Goal: Transaction & Acquisition: Purchase product/service

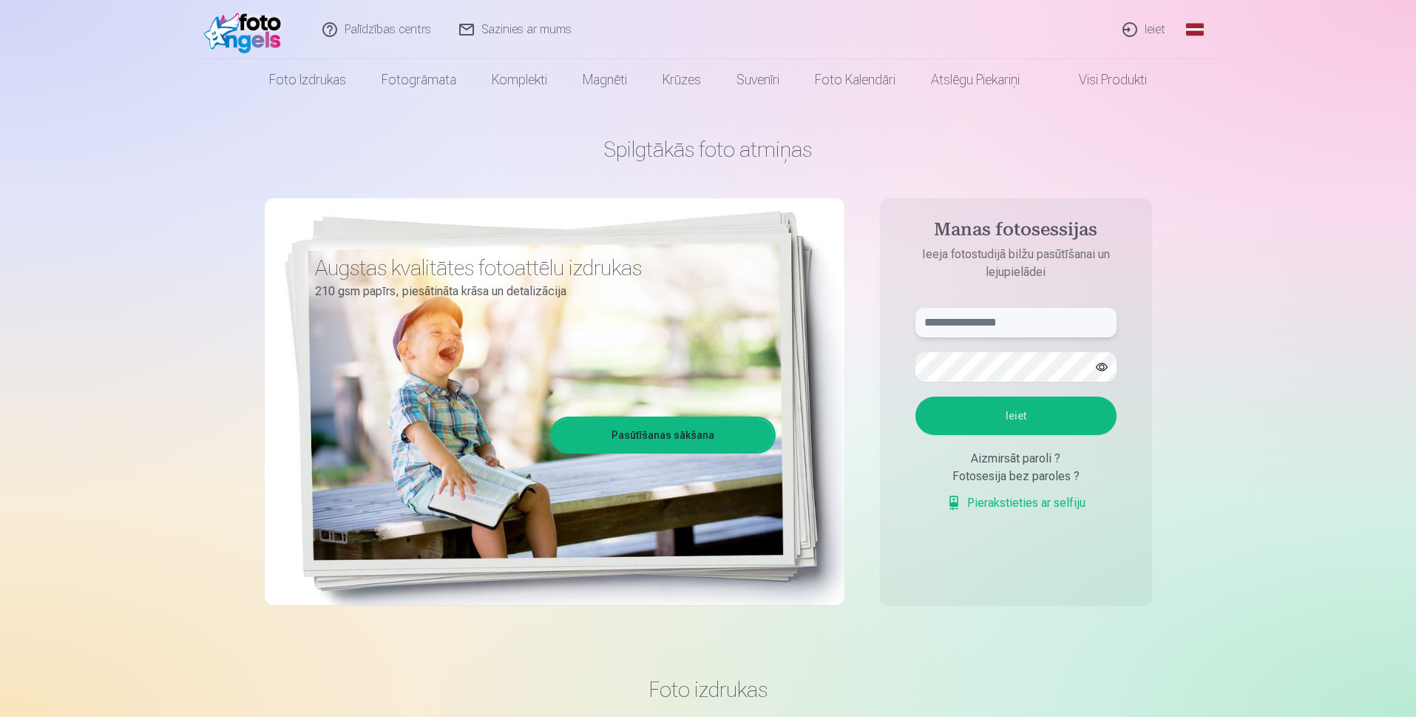
click at [1004, 322] on input "text" at bounding box center [1016, 323] width 201 height 30
type input "**********"
click at [916, 396] on button "Ieiet" at bounding box center [1016, 415] width 201 height 38
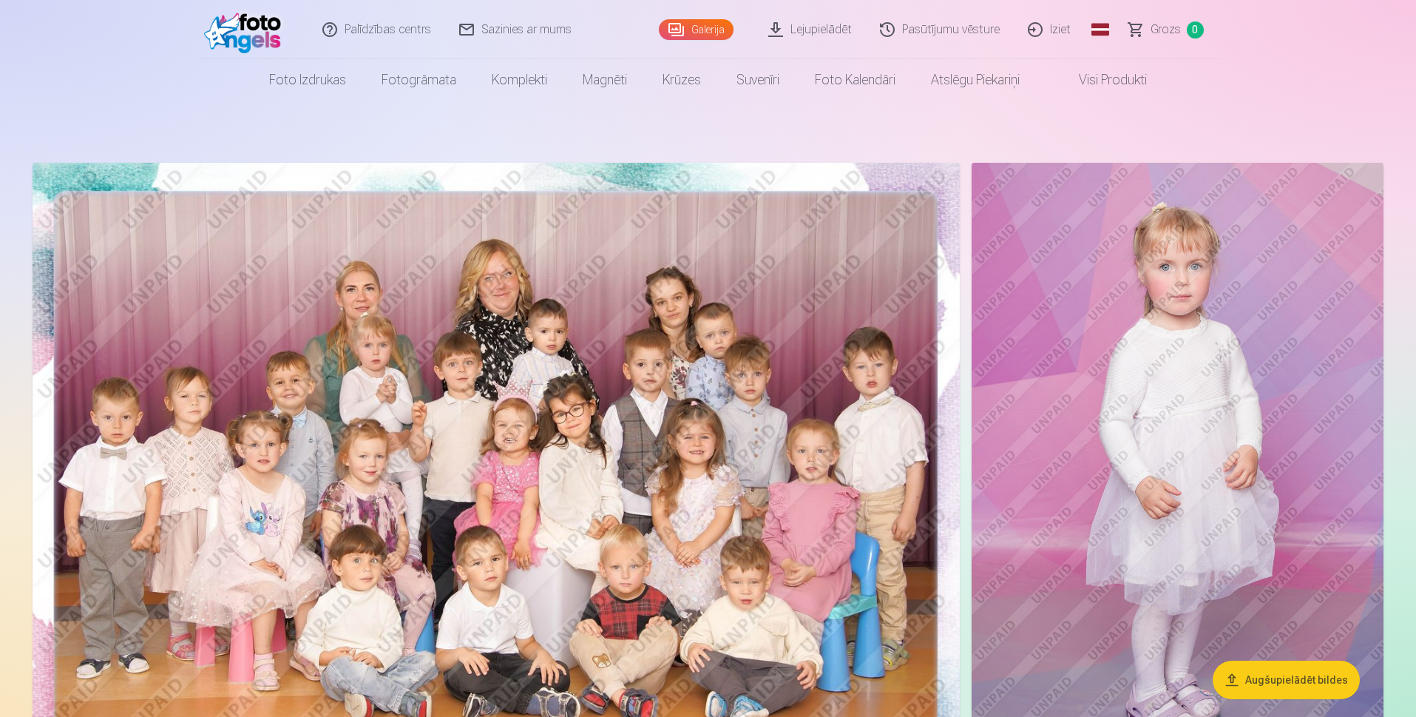
click at [1259, 680] on button "Augšupielādēt bildes" at bounding box center [1286, 679] width 147 height 38
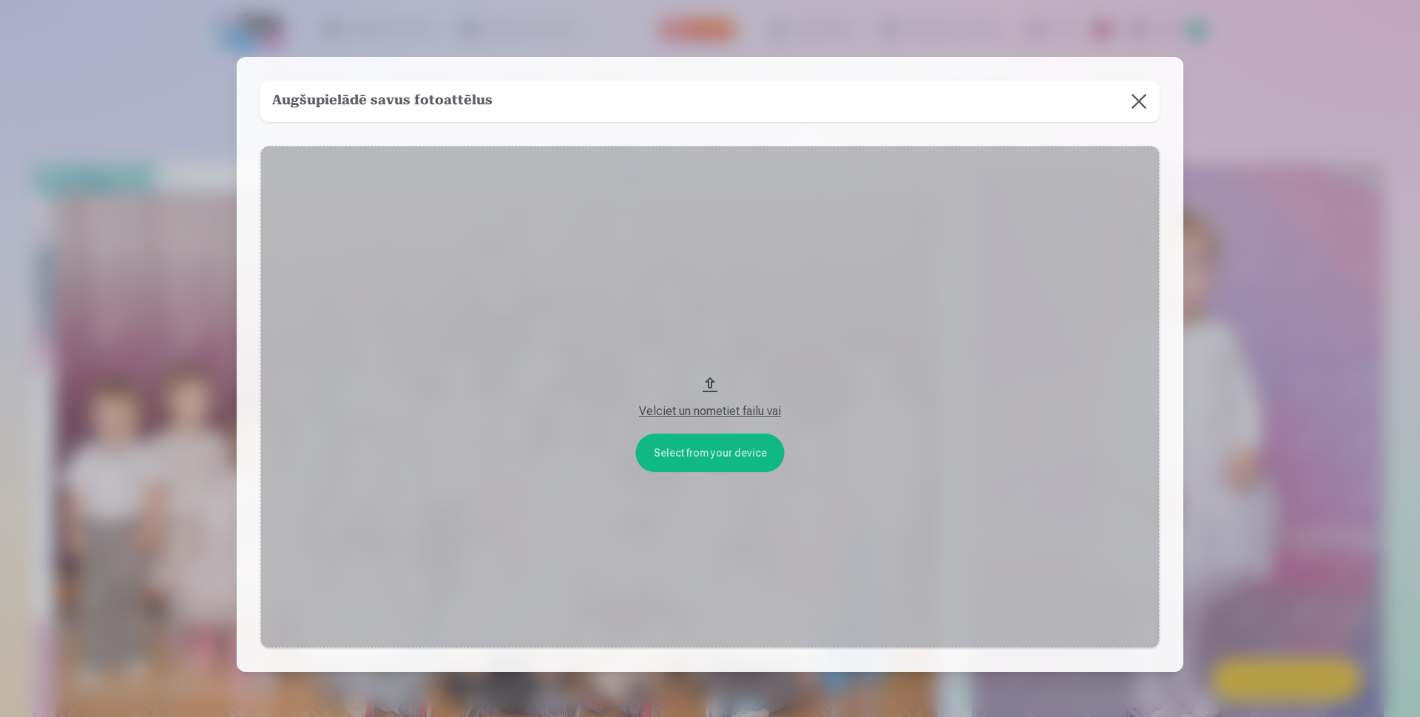
click at [713, 407] on div "Velciet un nometiet failu vai" at bounding box center [710, 411] width 870 height 18
click at [750, 456] on button "Velciet un nometiet failu vai" at bounding box center [709, 396] width 899 height 501
click at [430, 98] on h5 "Augšupielādē savus fotoattēlus" at bounding box center [382, 101] width 220 height 21
click at [760, 410] on div "Velciet un nometiet failu vai" at bounding box center [710, 411] width 870 height 18
click at [723, 446] on button "Velciet un nometiet failu vai" at bounding box center [709, 396] width 899 height 501
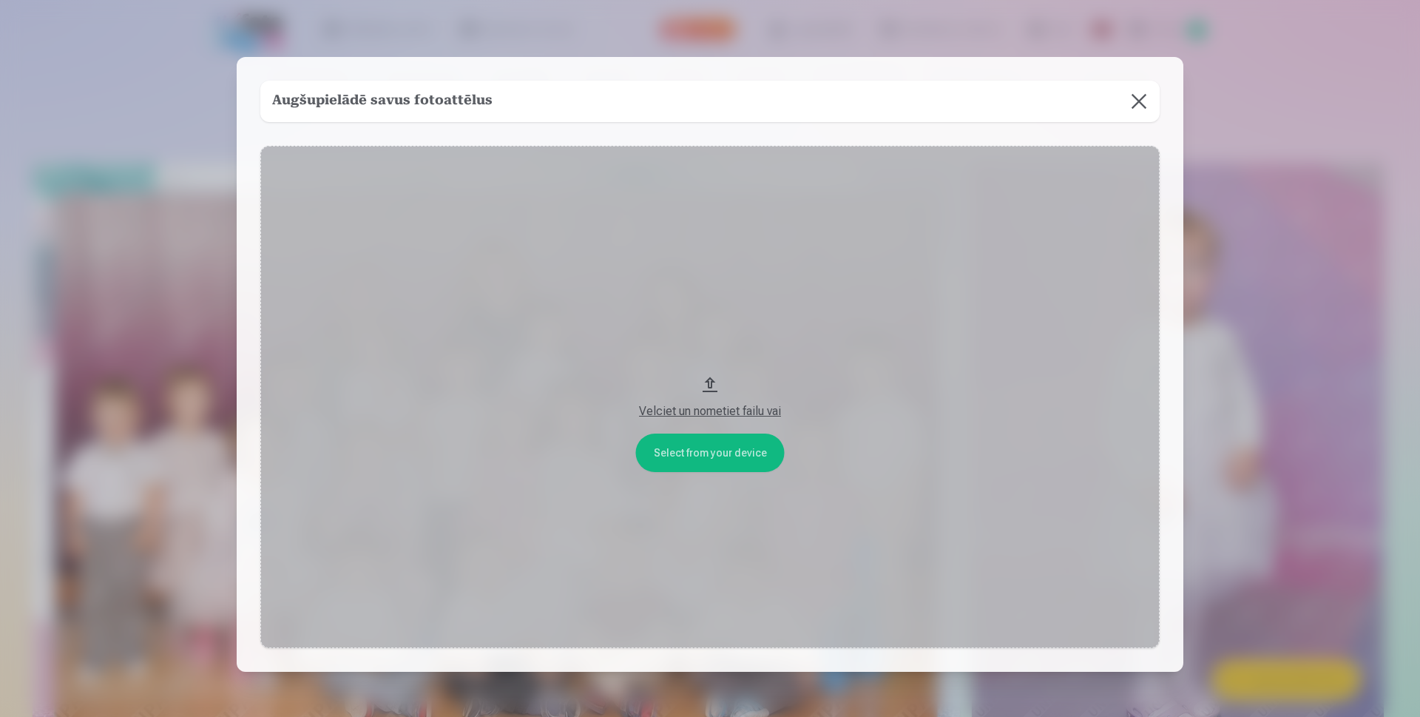
click at [1133, 100] on button at bounding box center [1138, 101] width 41 height 41
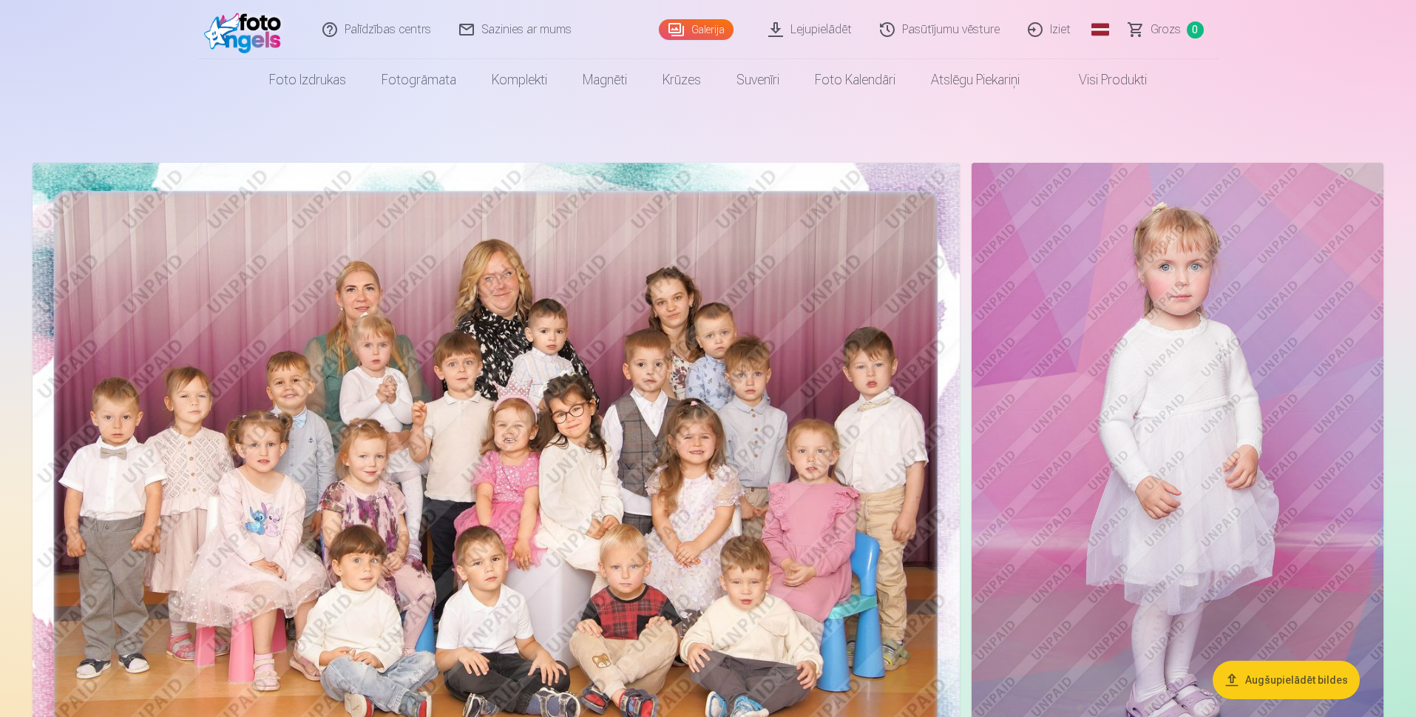
click at [734, 436] on img at bounding box center [496, 472] width 927 height 618
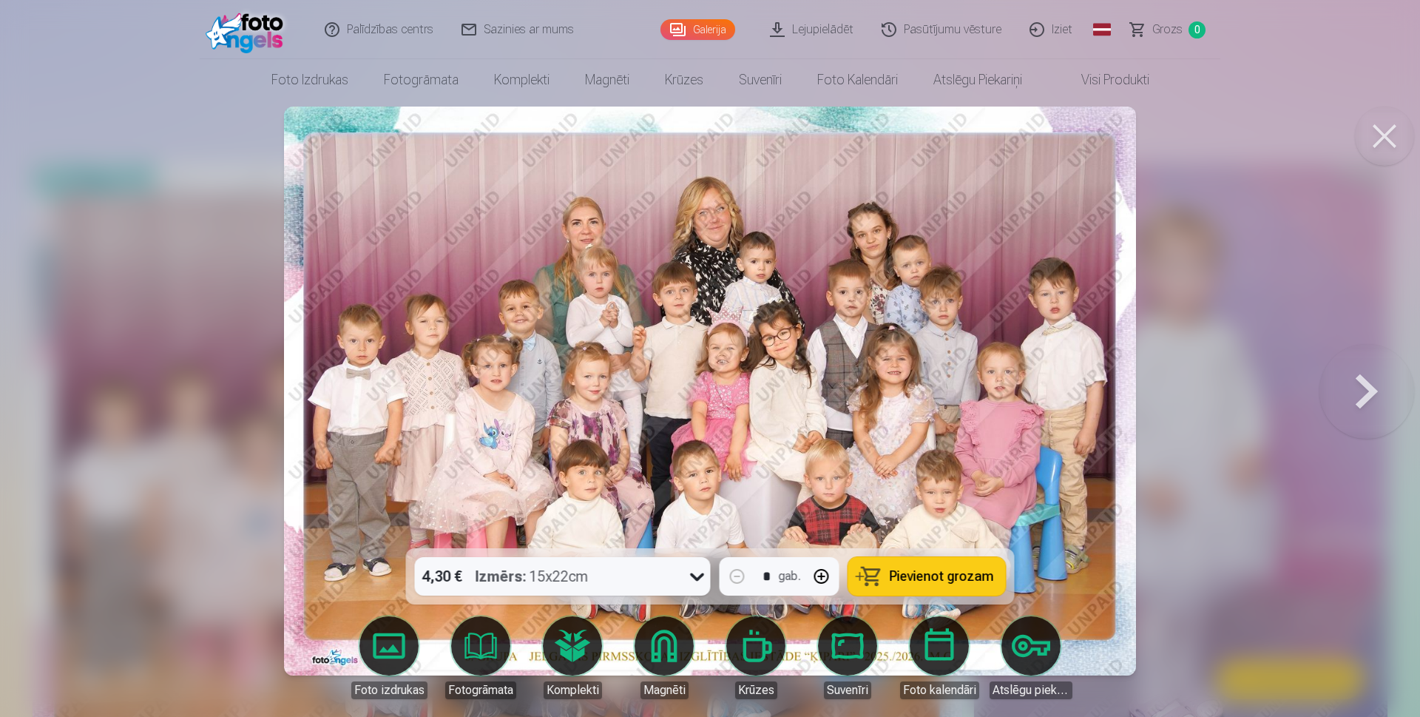
click at [1356, 393] on button at bounding box center [1366, 390] width 95 height 285
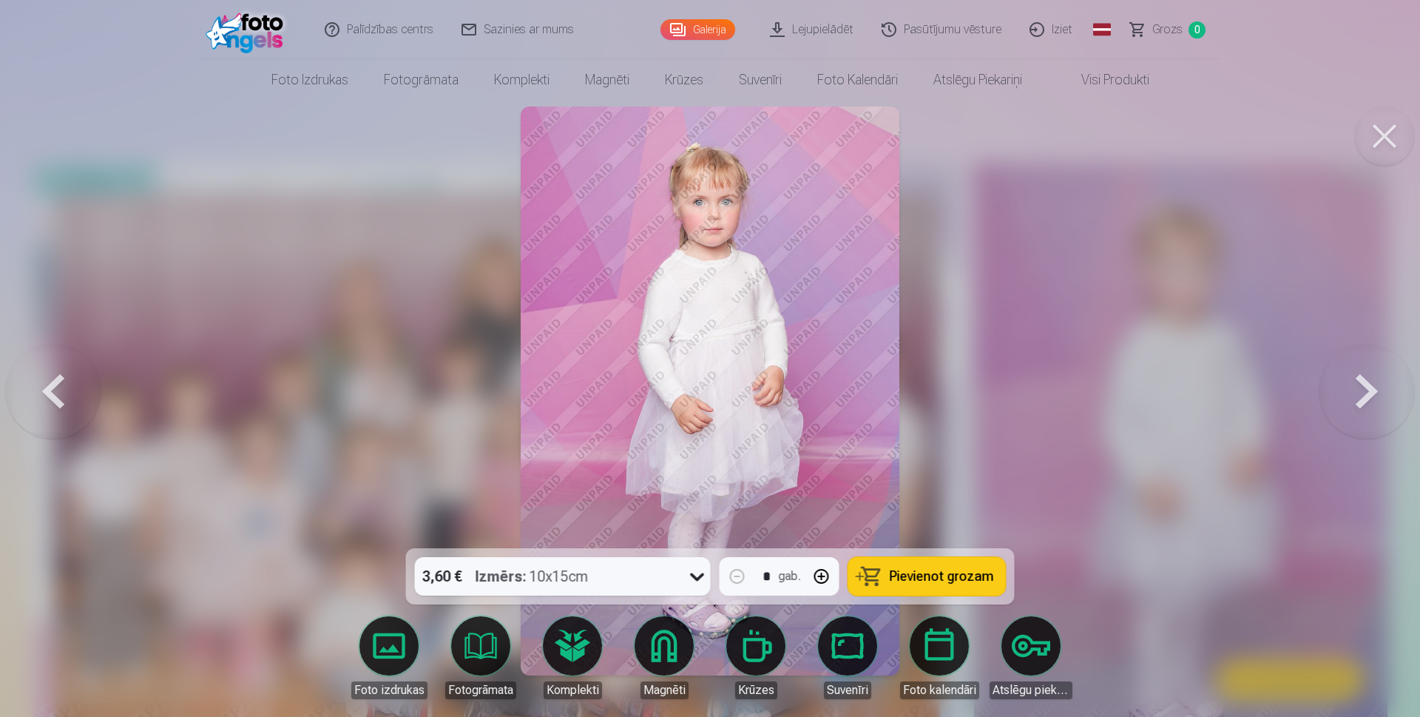
click at [1358, 393] on button at bounding box center [1366, 390] width 95 height 285
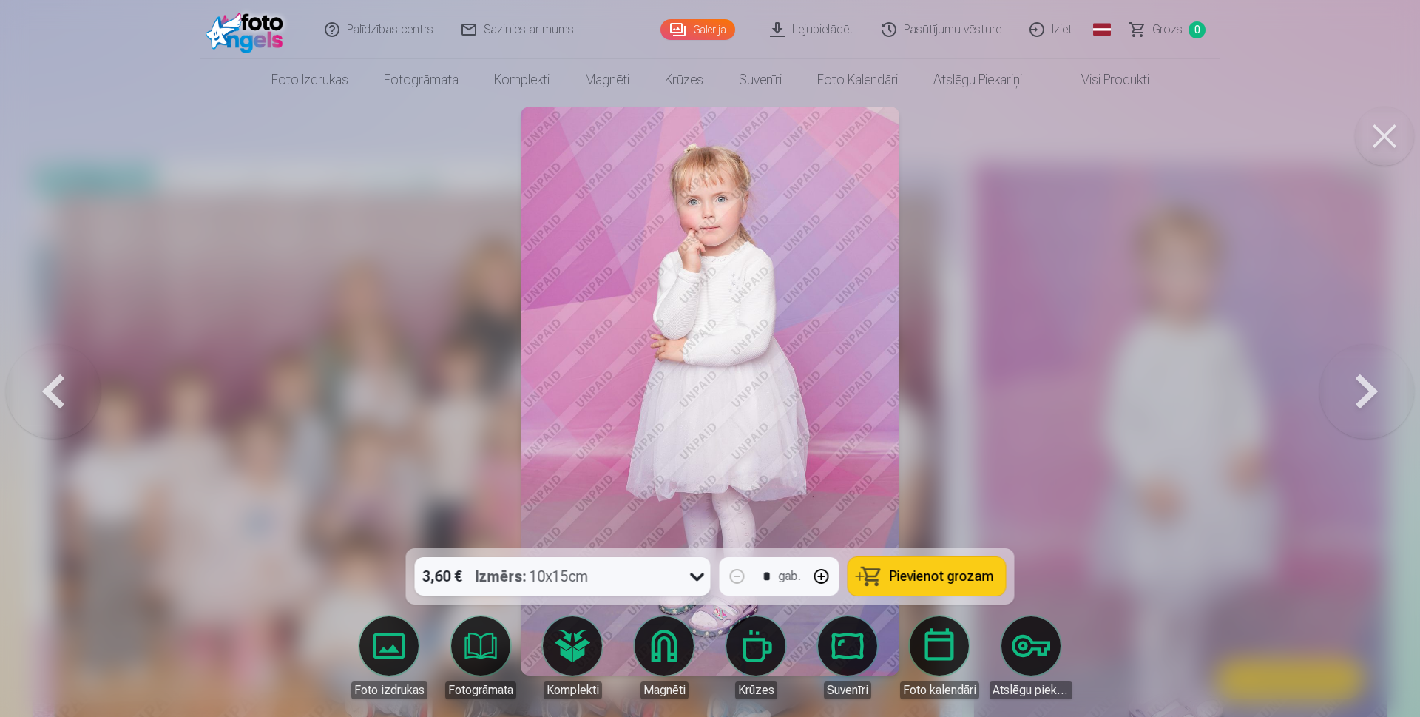
click at [1358, 393] on button at bounding box center [1366, 390] width 95 height 285
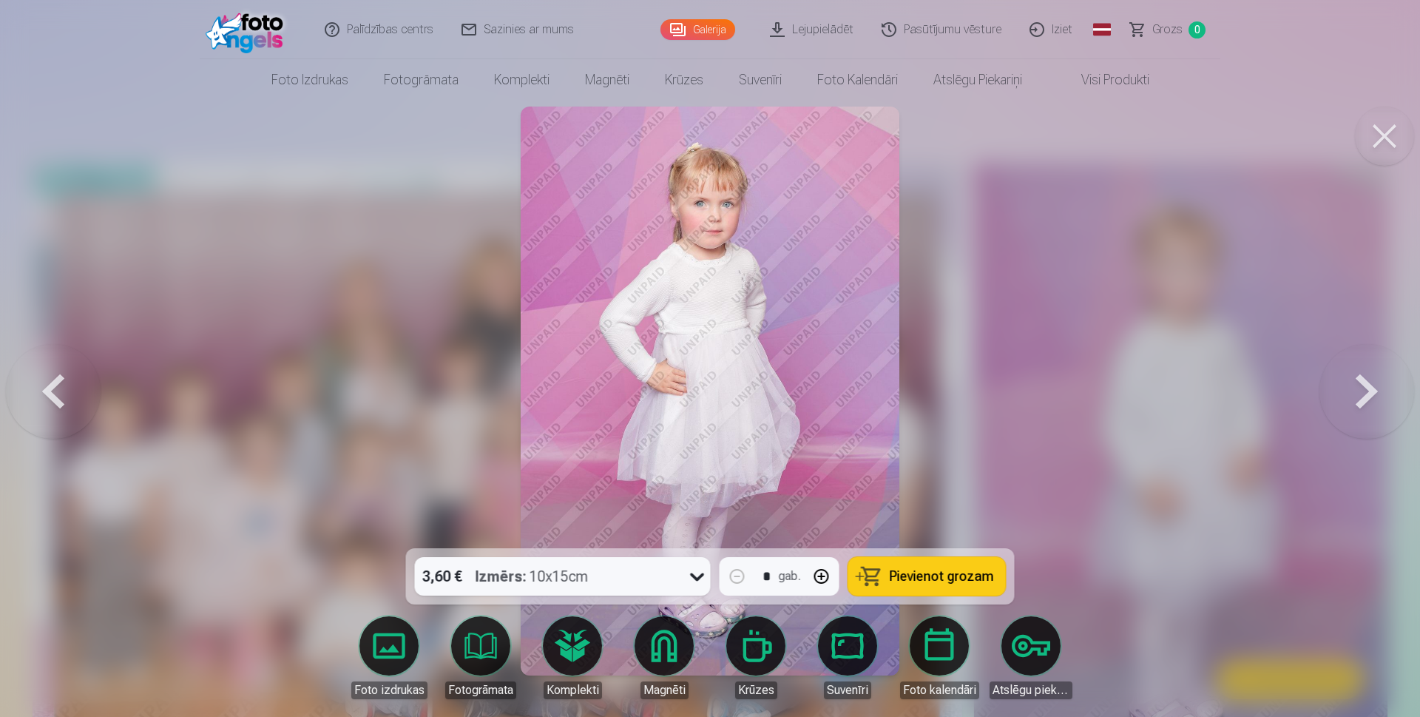
click at [1362, 396] on button at bounding box center [1366, 390] width 95 height 285
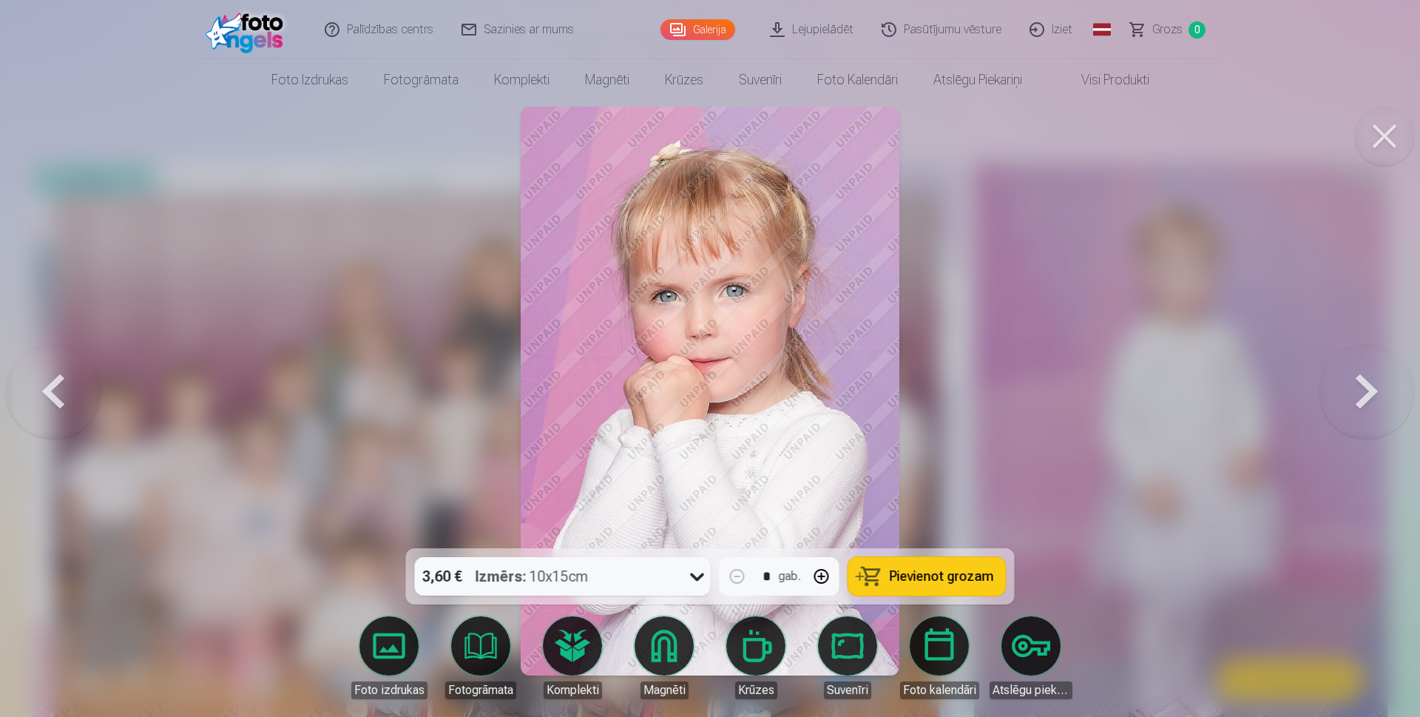
click at [1362, 397] on button at bounding box center [1366, 390] width 95 height 285
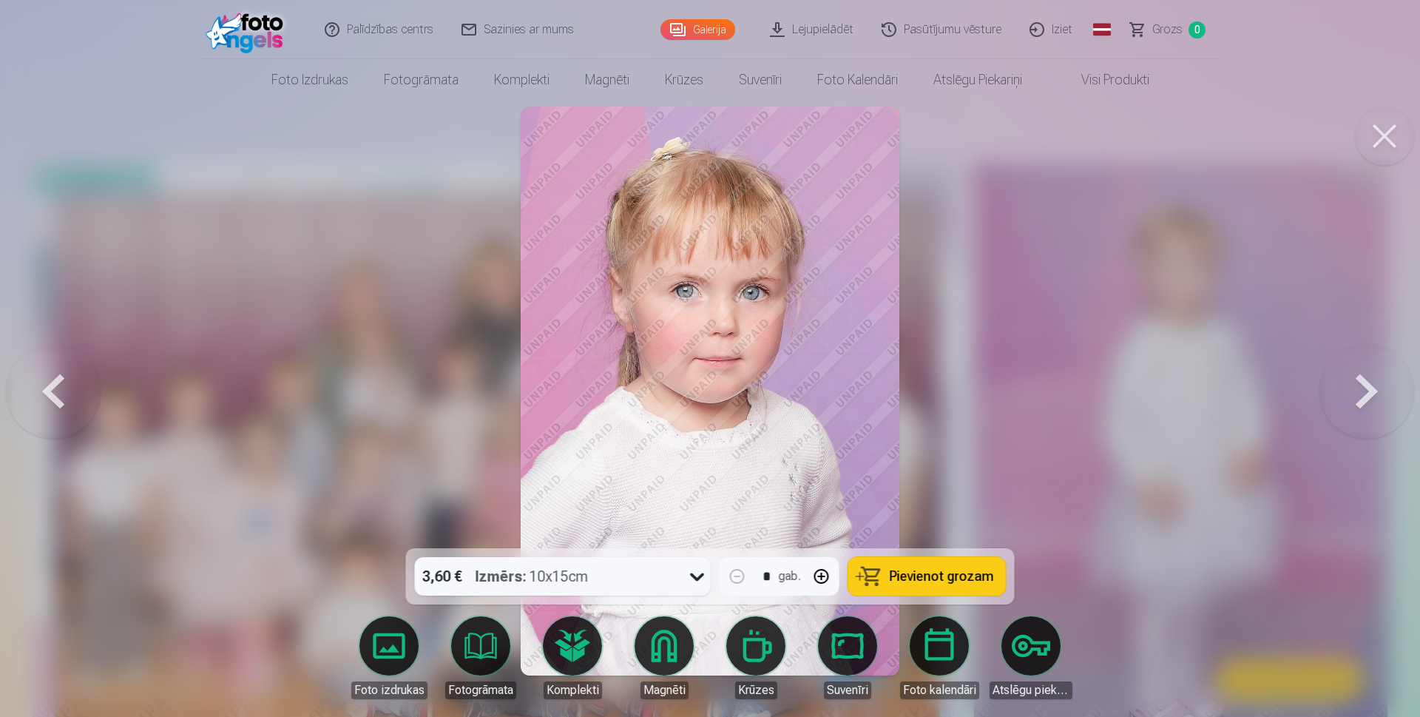
click at [1364, 398] on button at bounding box center [1366, 390] width 95 height 285
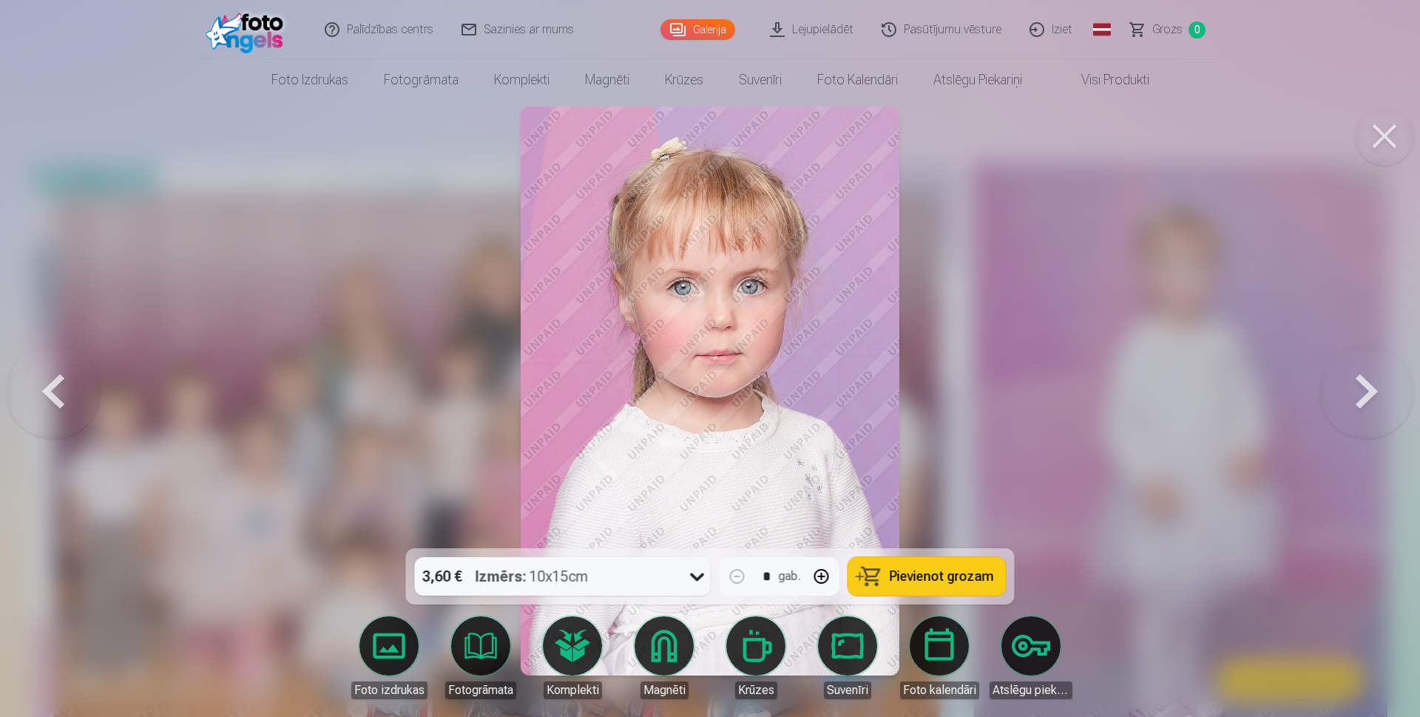
click at [1366, 402] on button at bounding box center [1366, 390] width 95 height 285
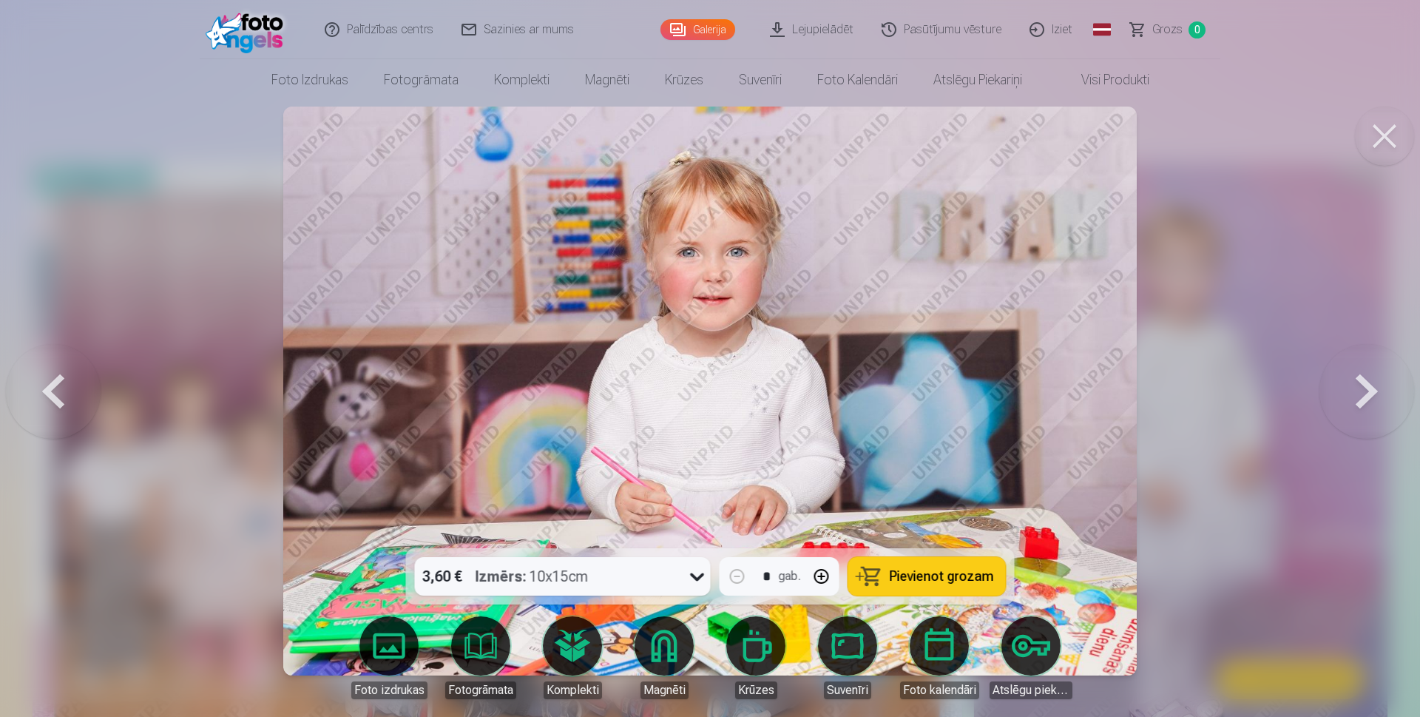
click at [1367, 400] on button at bounding box center [1366, 390] width 95 height 285
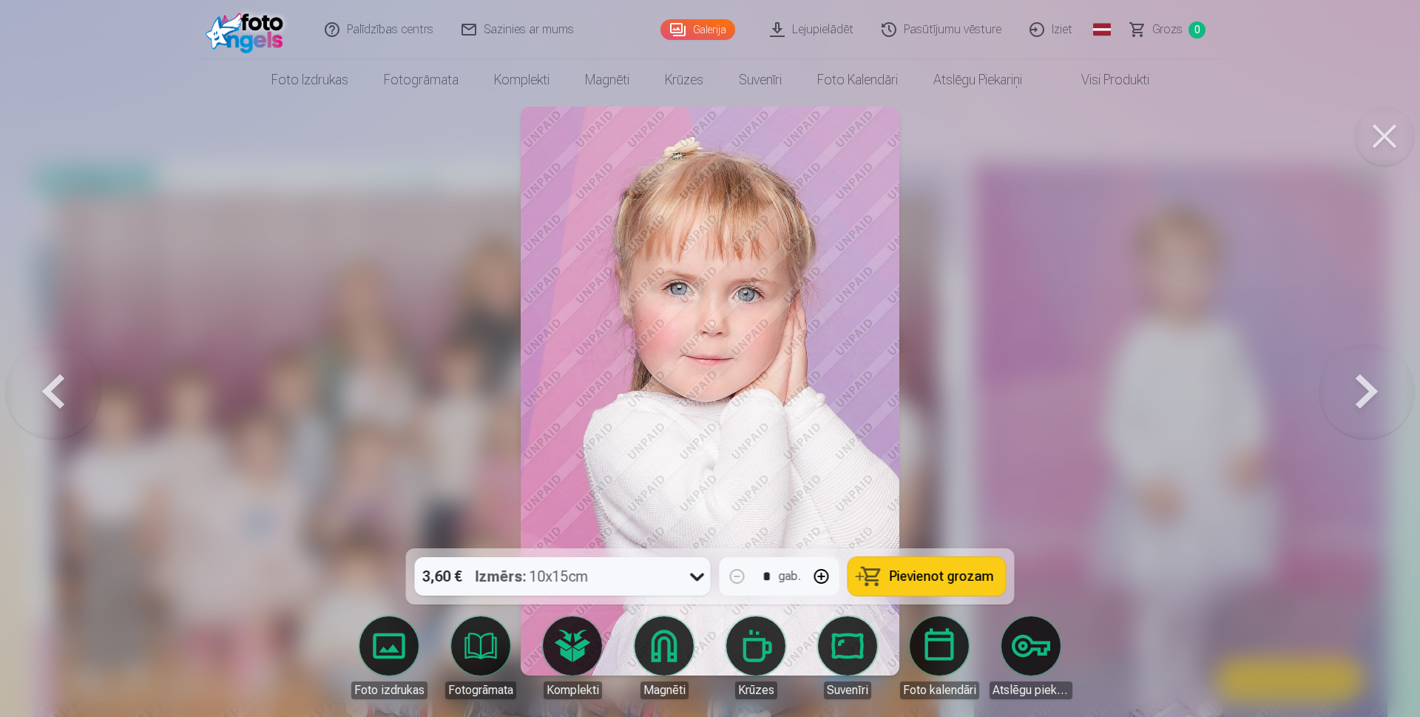
click at [1367, 397] on button at bounding box center [1366, 390] width 95 height 285
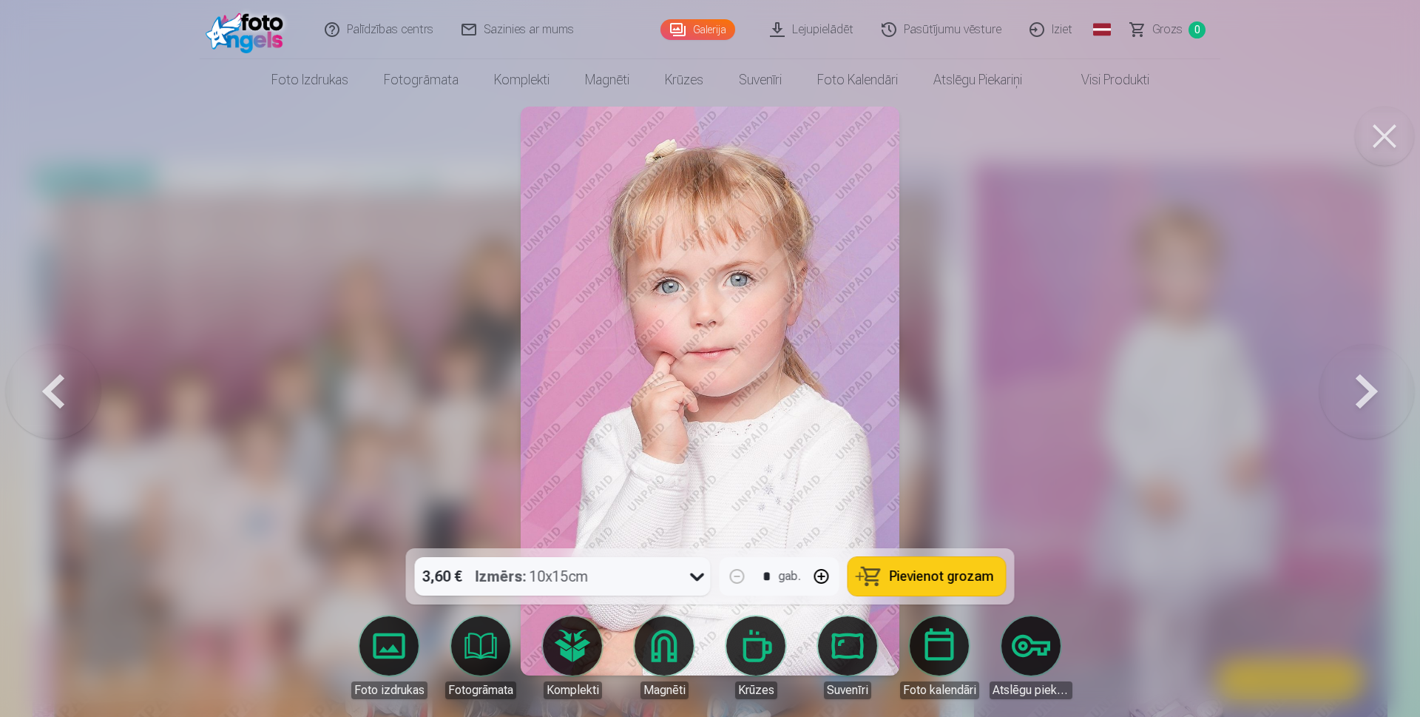
click at [1367, 397] on button at bounding box center [1366, 390] width 95 height 285
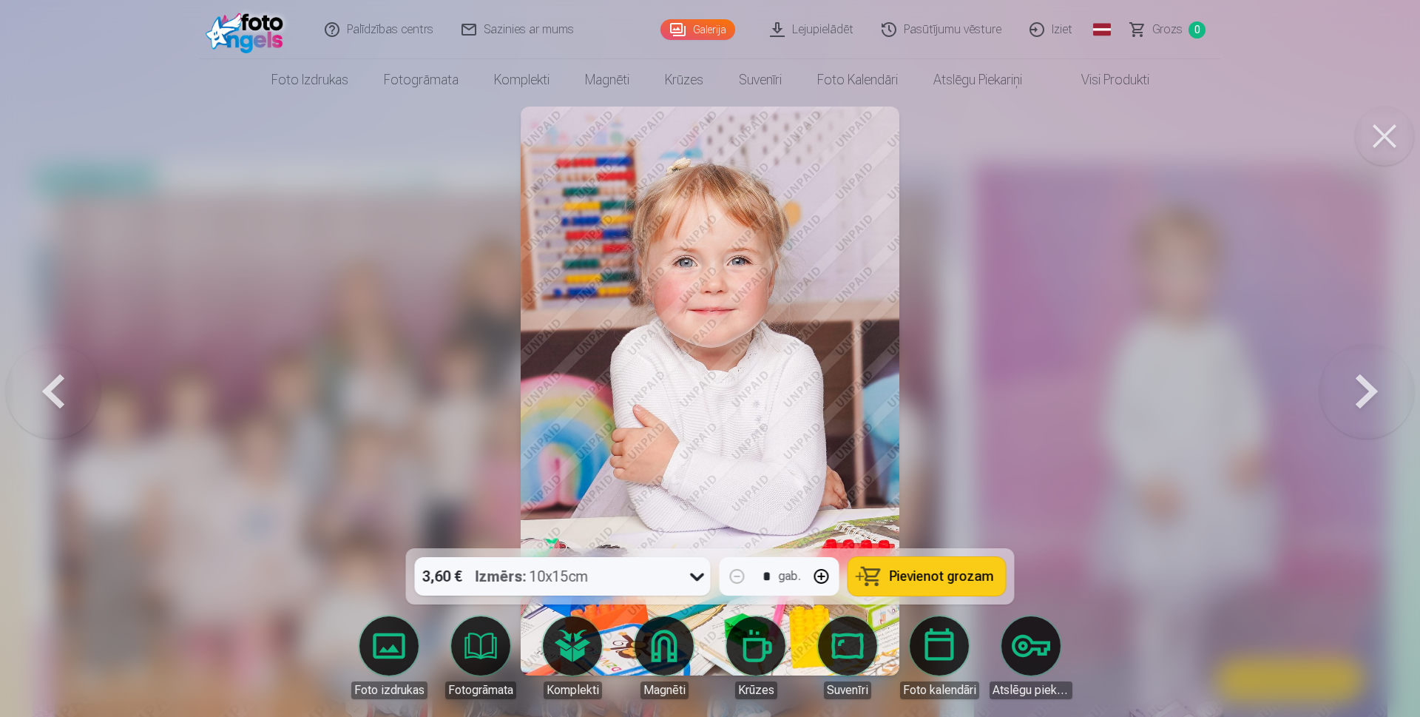
click at [1367, 397] on button at bounding box center [1366, 390] width 95 height 285
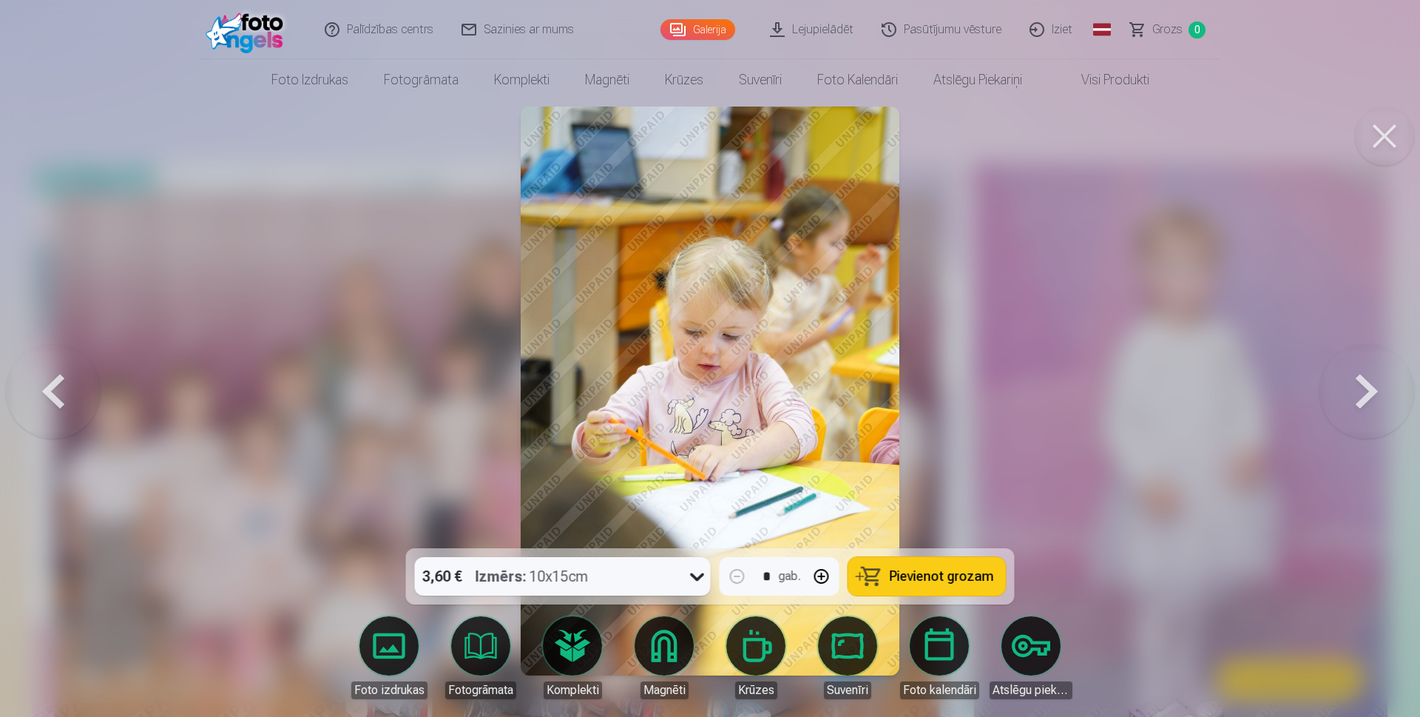
click at [1367, 393] on button at bounding box center [1366, 390] width 95 height 285
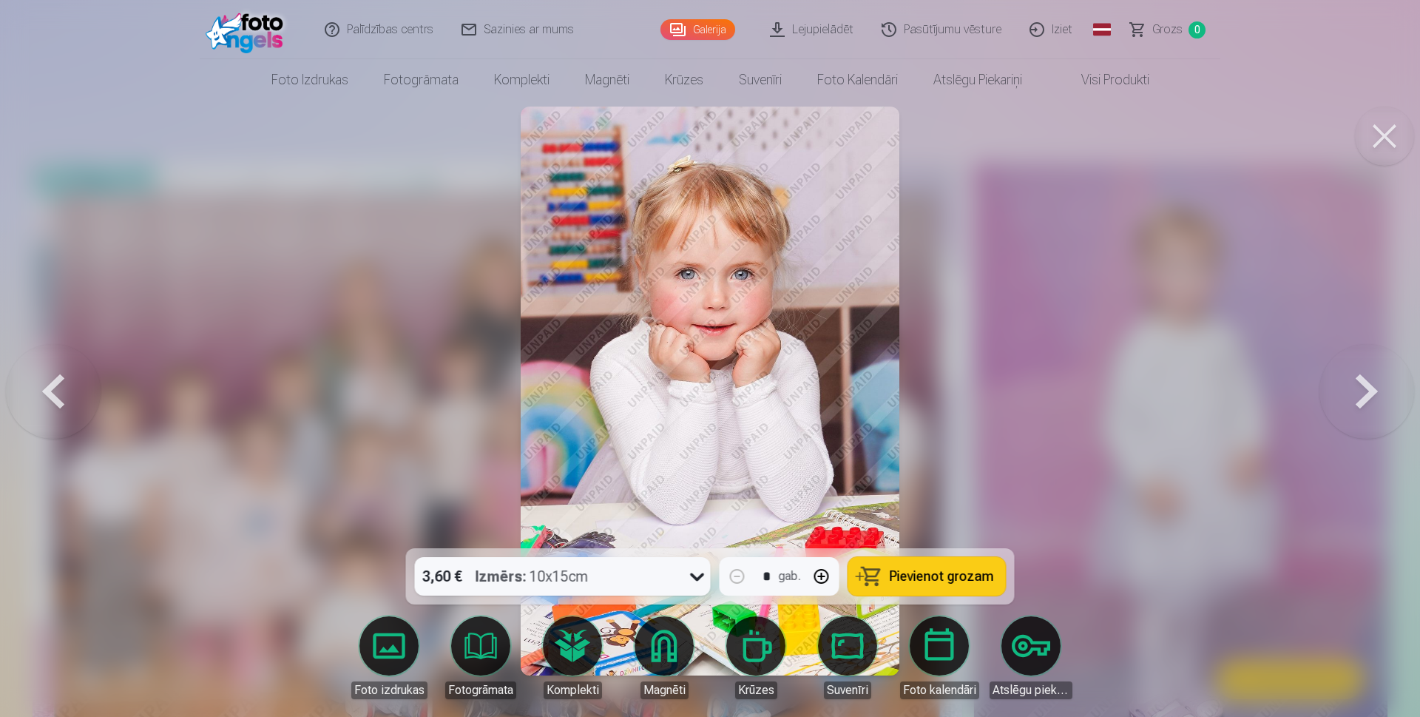
click at [1364, 388] on button at bounding box center [1366, 390] width 95 height 285
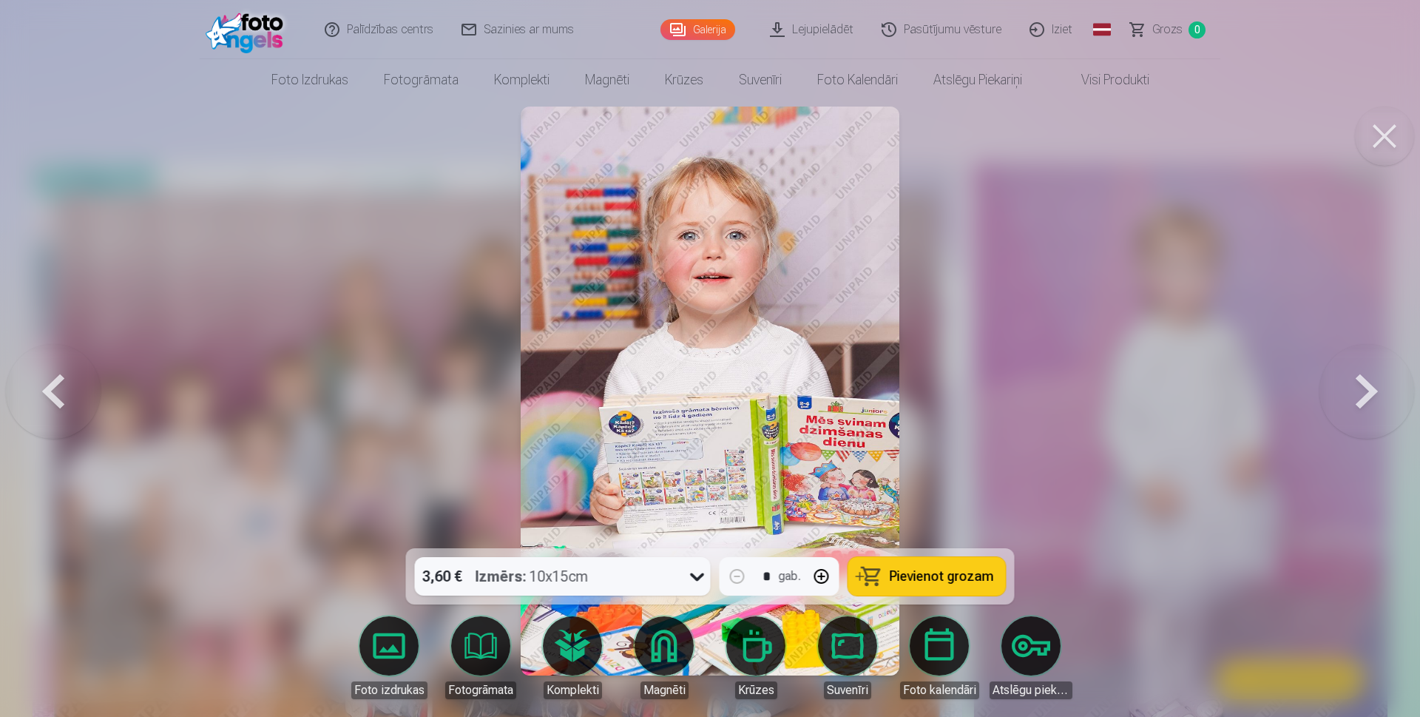
click at [1364, 388] on button at bounding box center [1366, 390] width 95 height 285
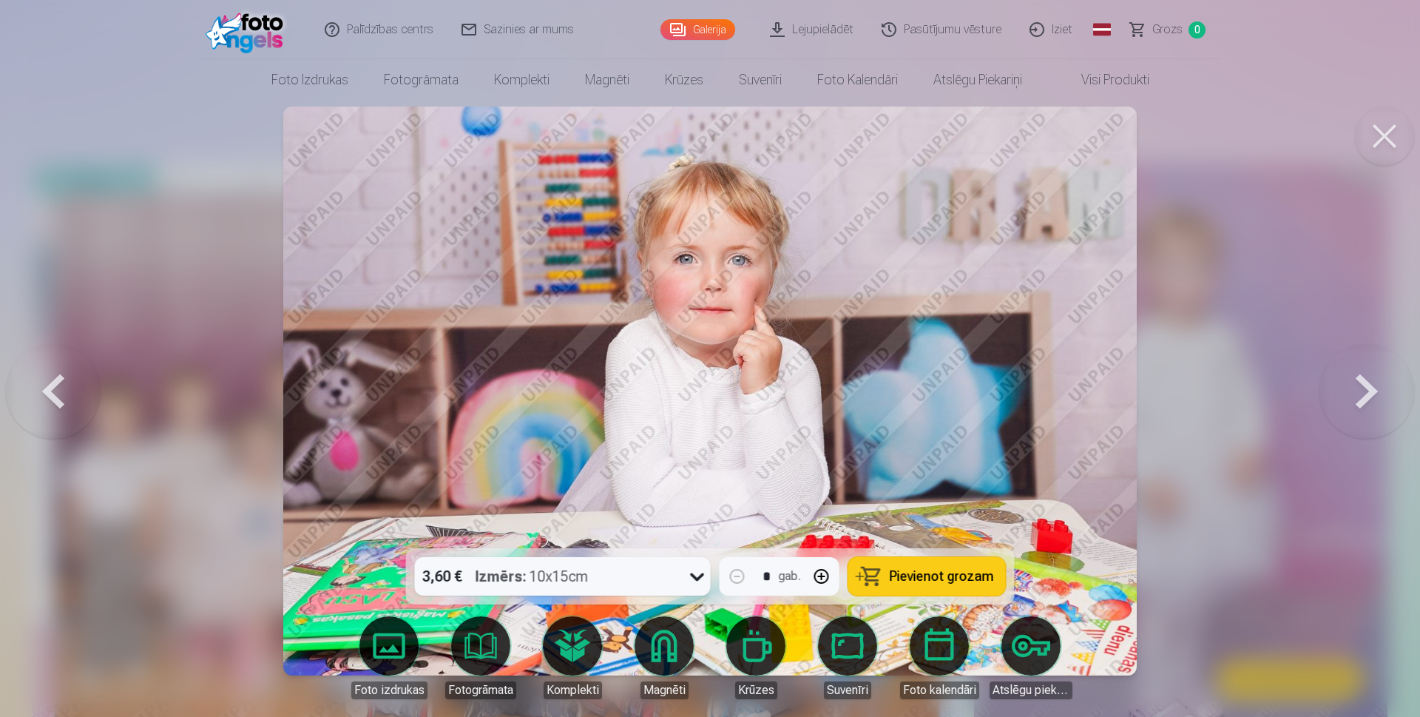
click at [1364, 388] on button at bounding box center [1366, 390] width 95 height 285
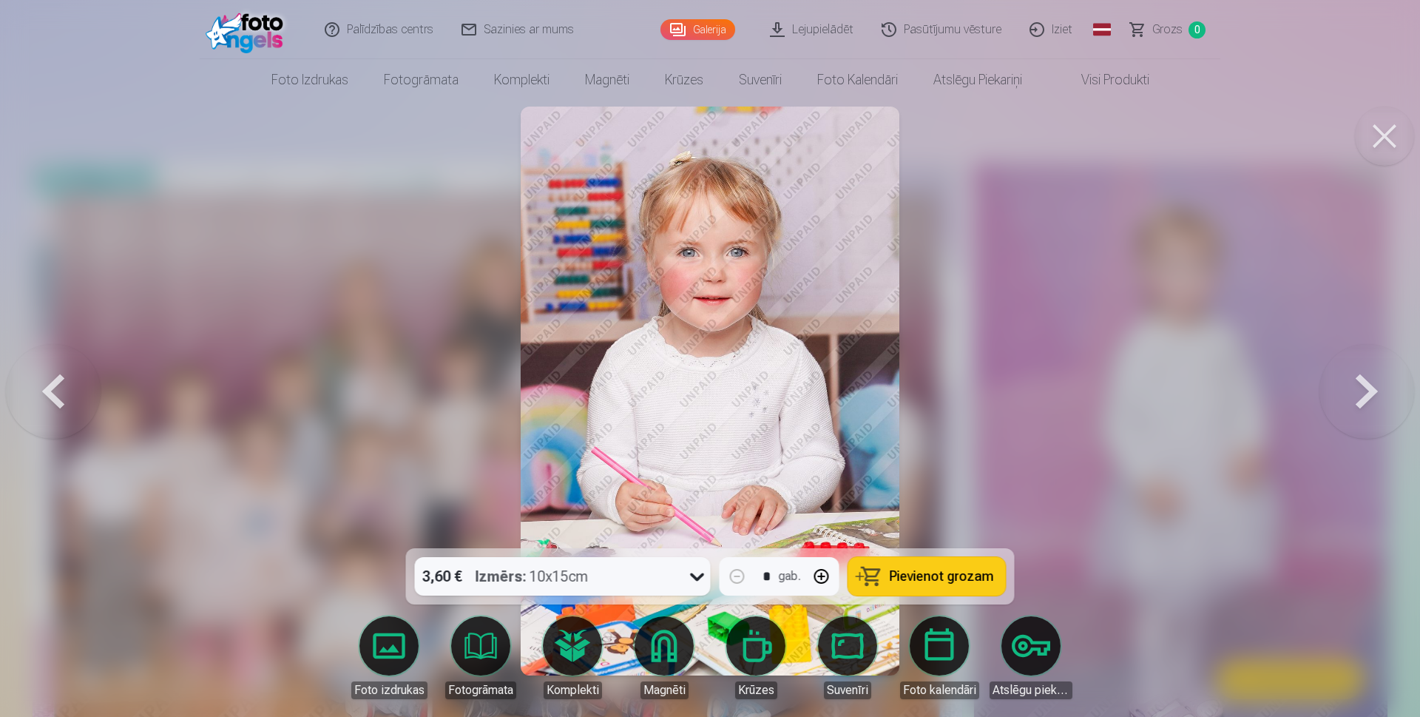
click at [1364, 388] on button at bounding box center [1366, 390] width 95 height 285
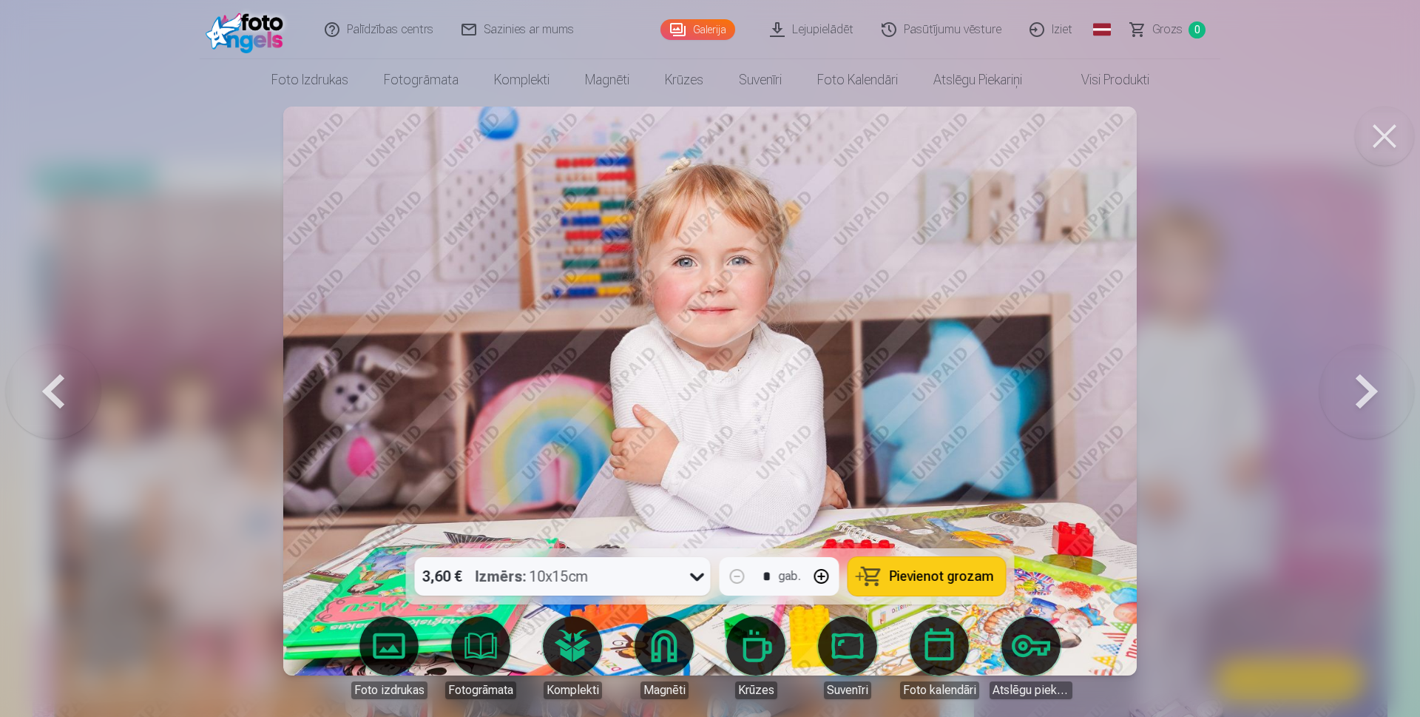
click at [1364, 388] on button at bounding box center [1366, 390] width 95 height 285
click at [1364, 387] on button at bounding box center [1366, 390] width 95 height 285
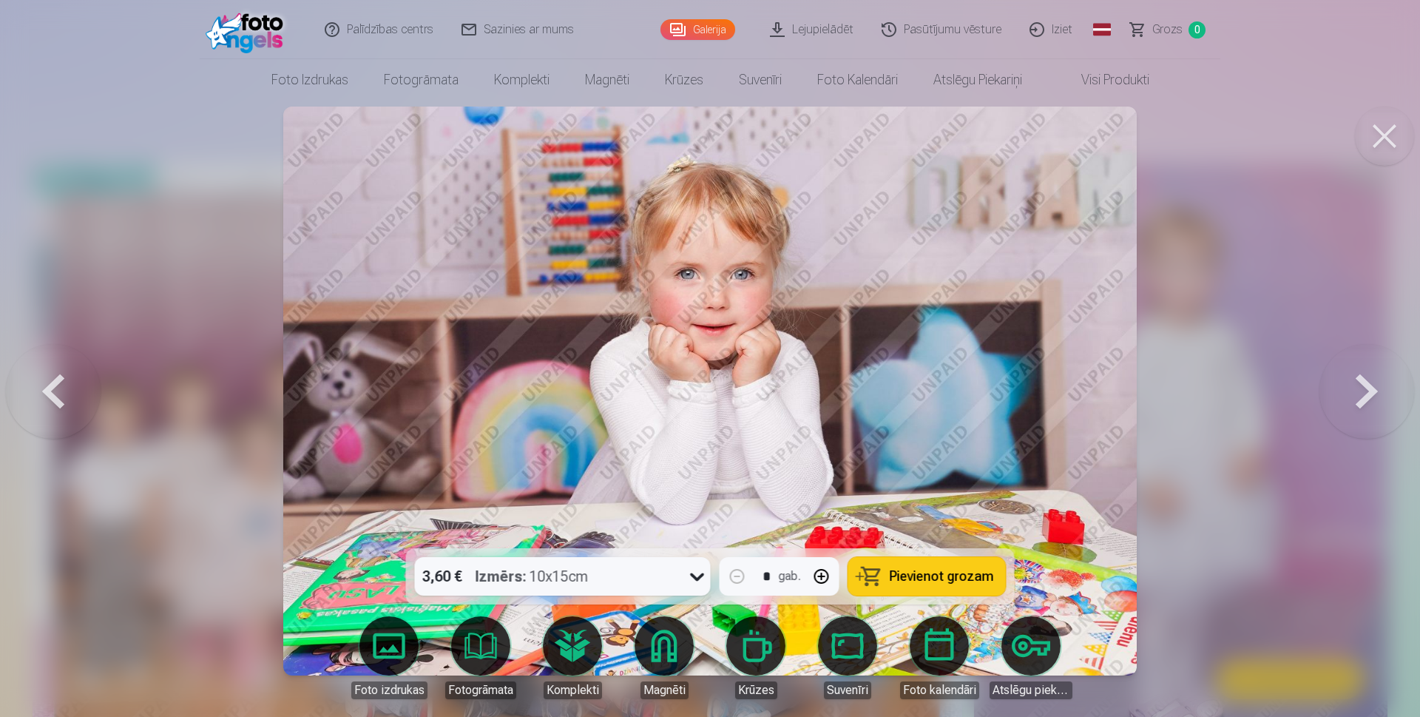
click at [61, 393] on button at bounding box center [53, 390] width 95 height 285
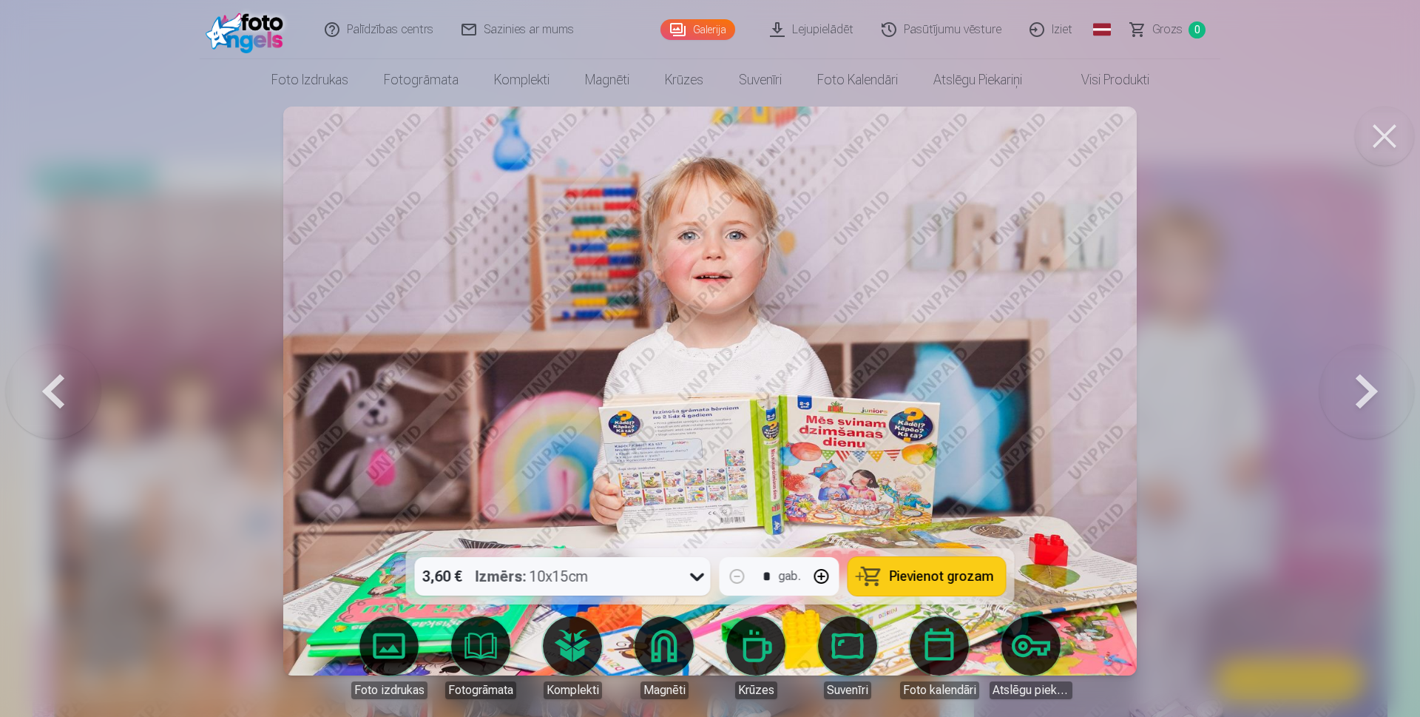
click at [61, 393] on button at bounding box center [53, 390] width 95 height 285
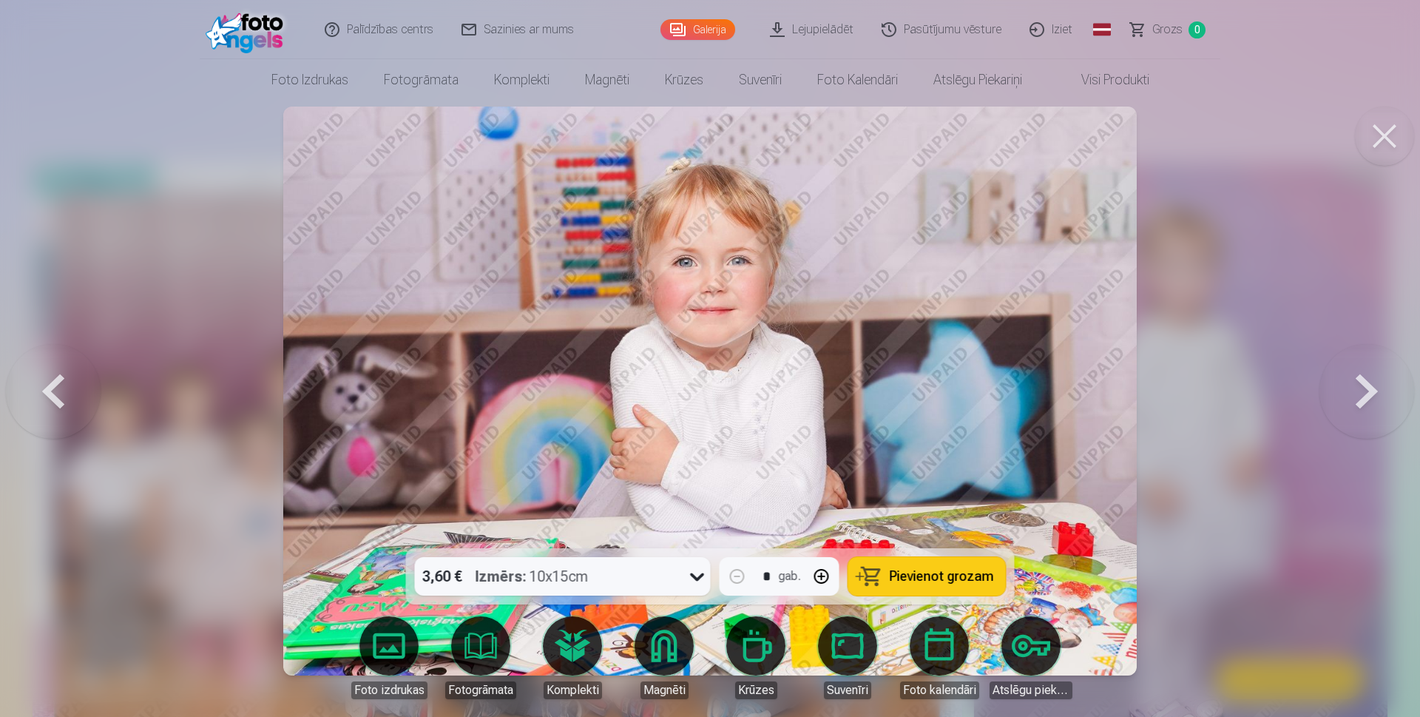
click at [61, 393] on button at bounding box center [53, 390] width 95 height 285
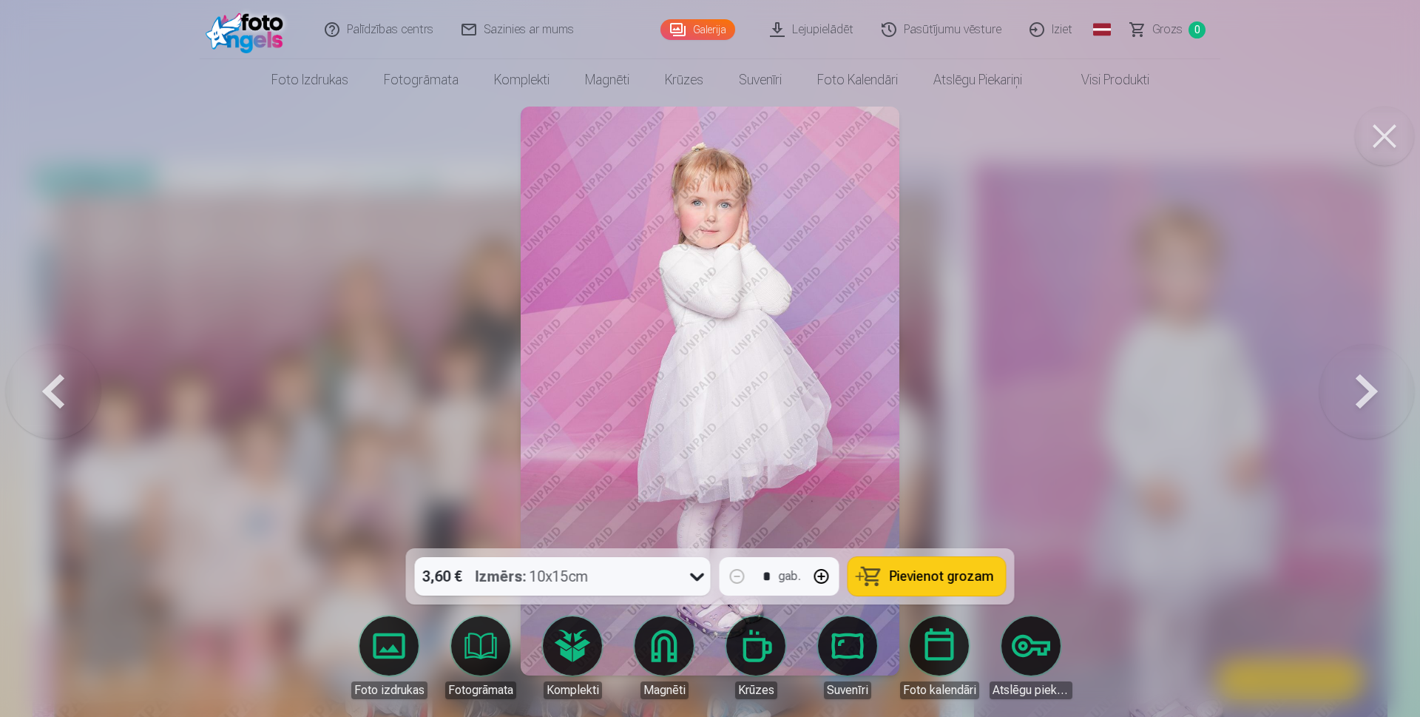
click at [1346, 393] on button at bounding box center [1366, 390] width 95 height 285
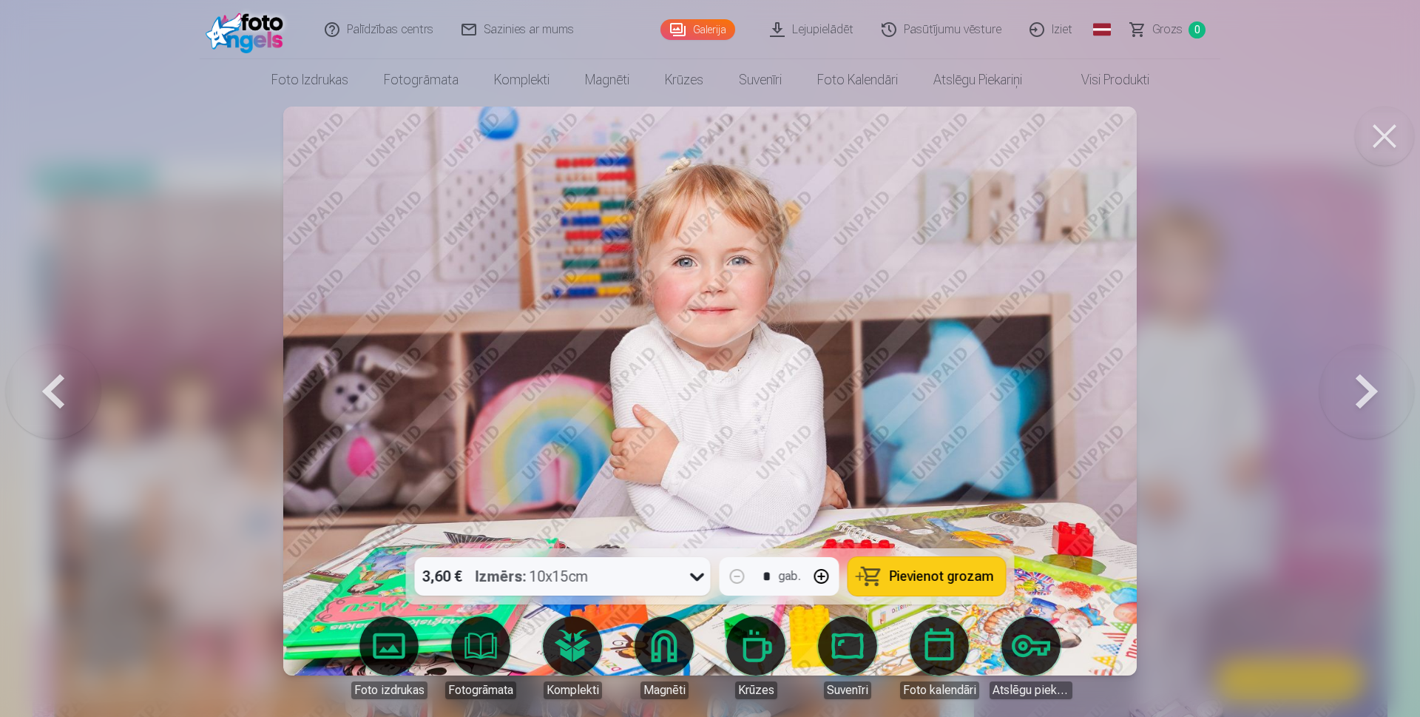
click at [1346, 393] on button at bounding box center [1366, 390] width 95 height 285
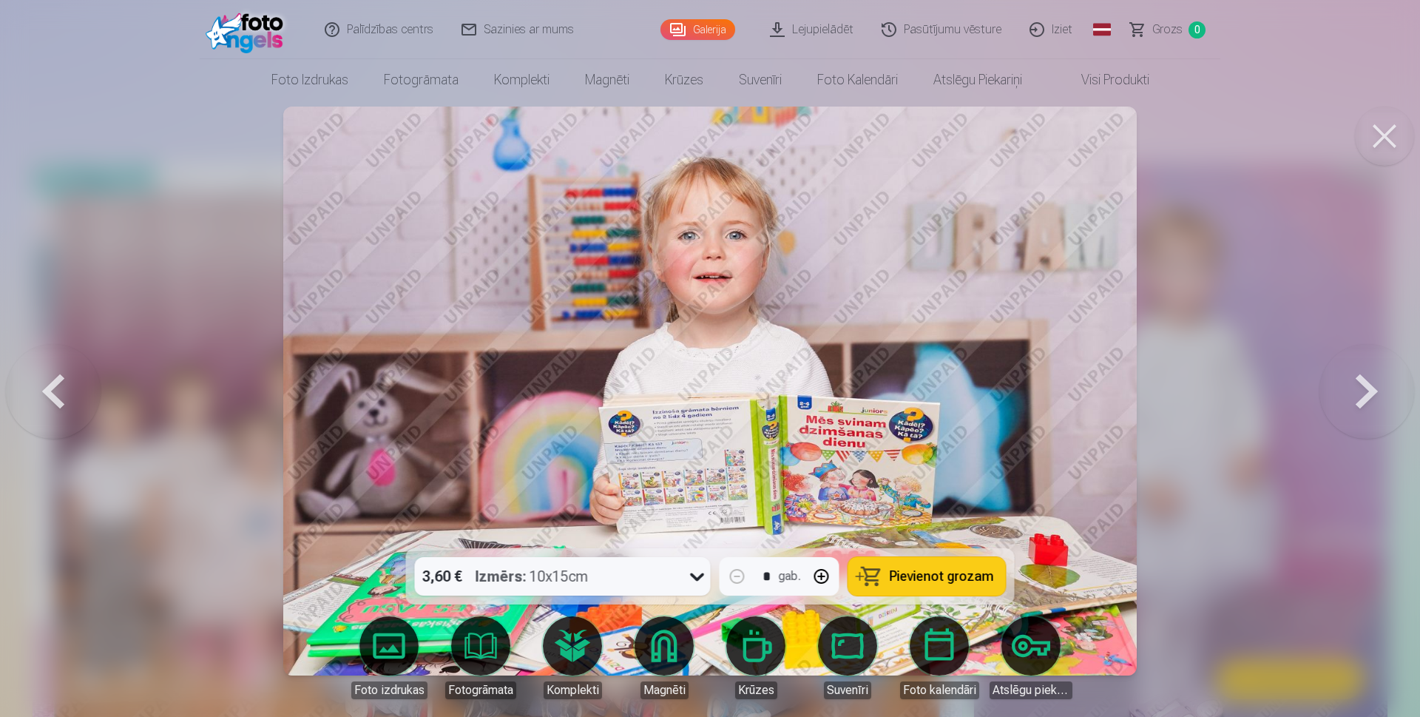
click at [1346, 393] on button at bounding box center [1366, 390] width 95 height 285
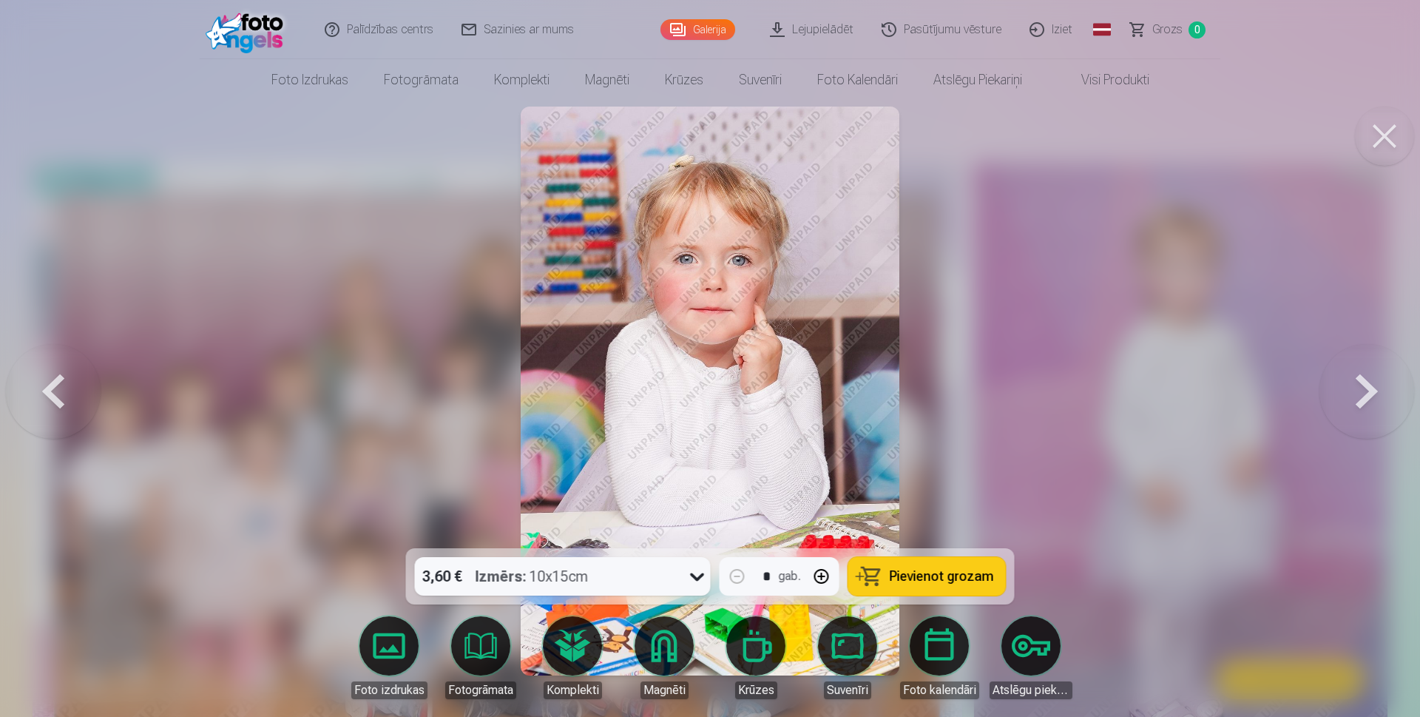
click at [1346, 393] on button at bounding box center [1366, 390] width 95 height 285
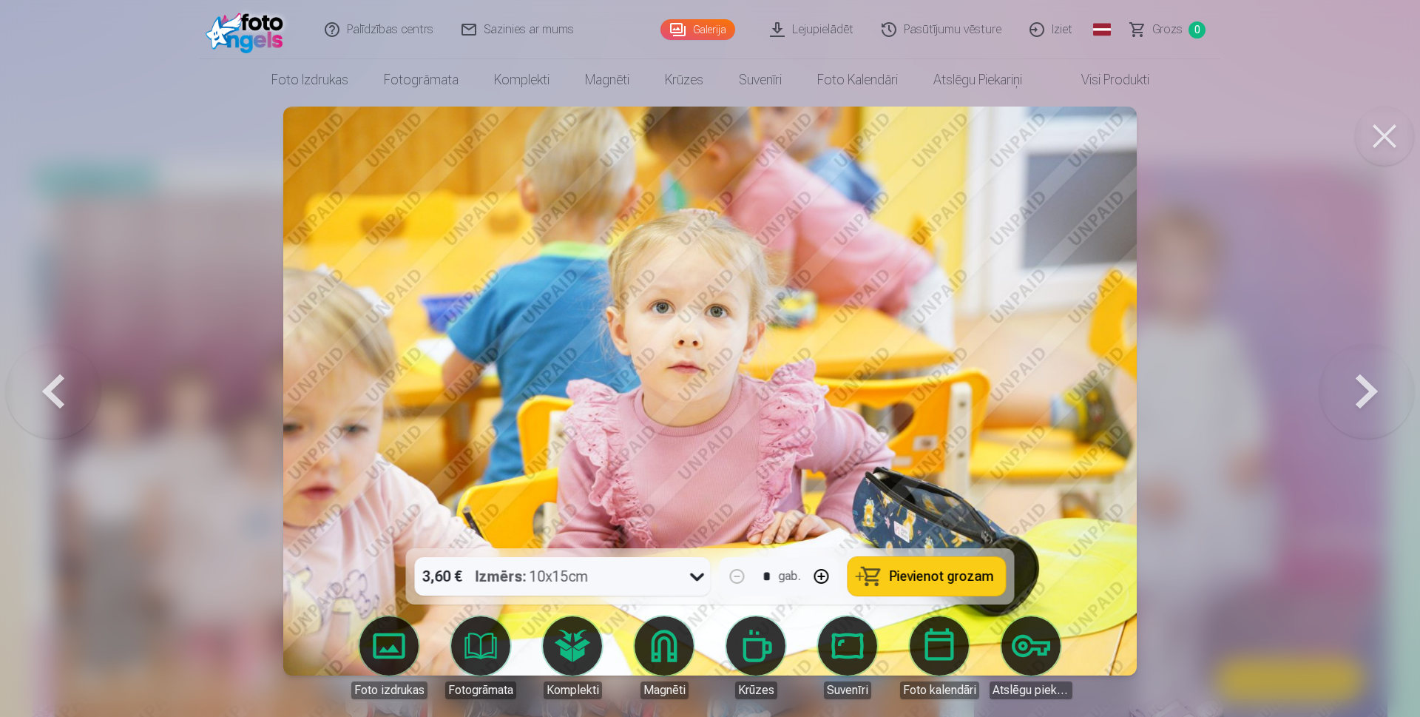
click at [1346, 393] on button at bounding box center [1366, 390] width 95 height 285
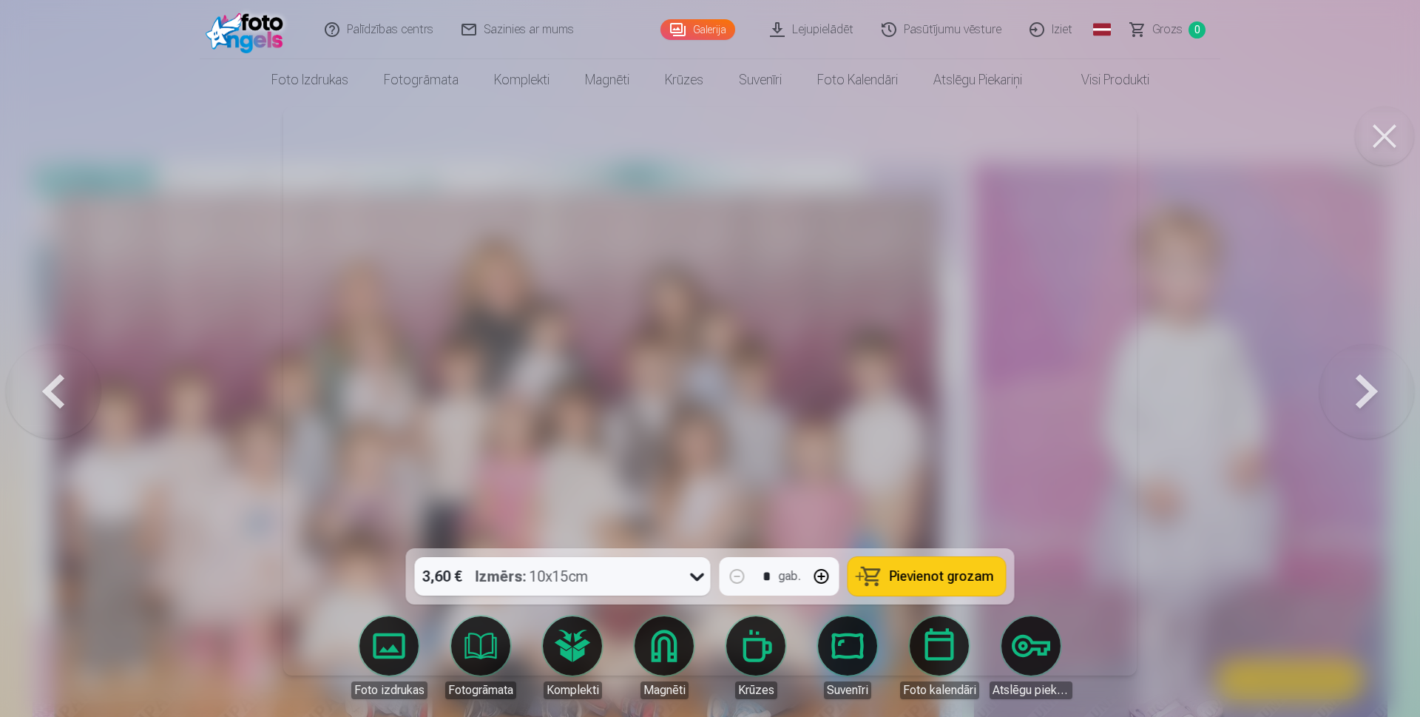
click at [1346, 393] on button at bounding box center [1366, 390] width 95 height 285
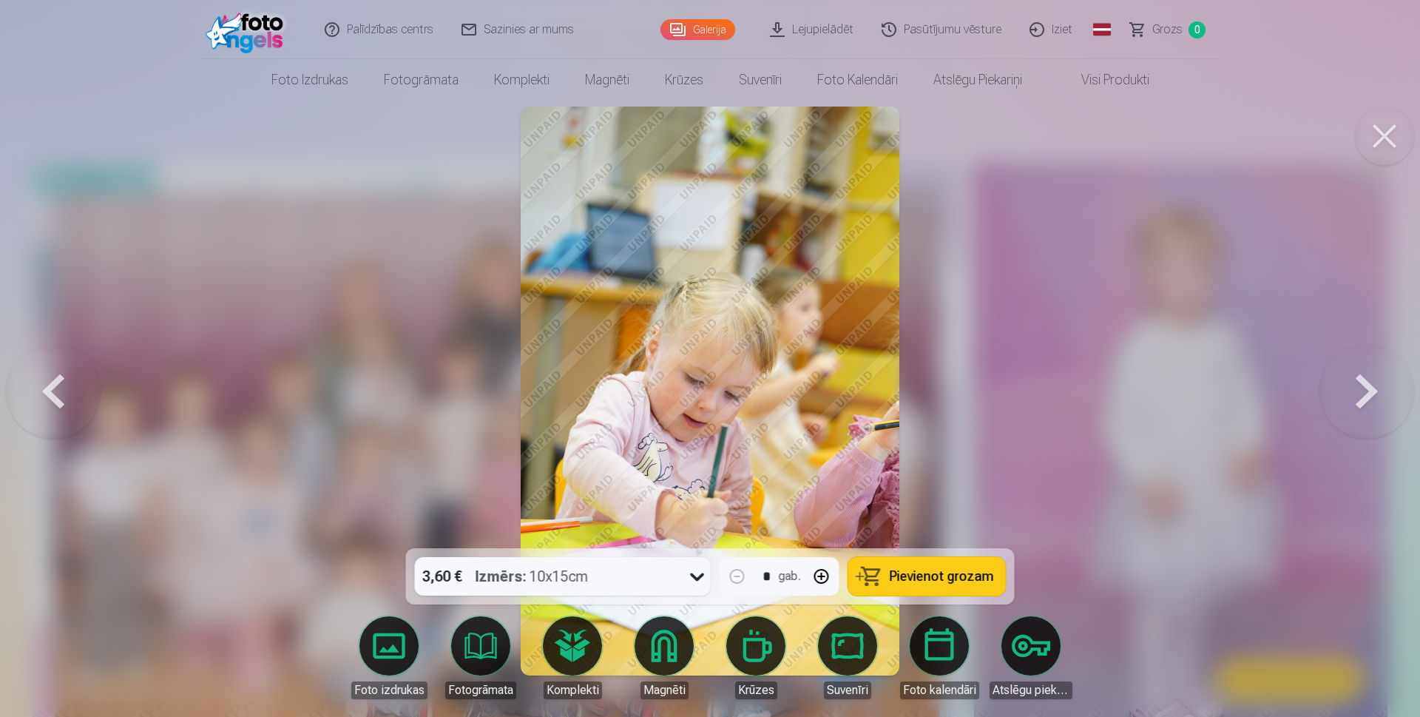
click at [1346, 393] on button at bounding box center [1366, 390] width 95 height 285
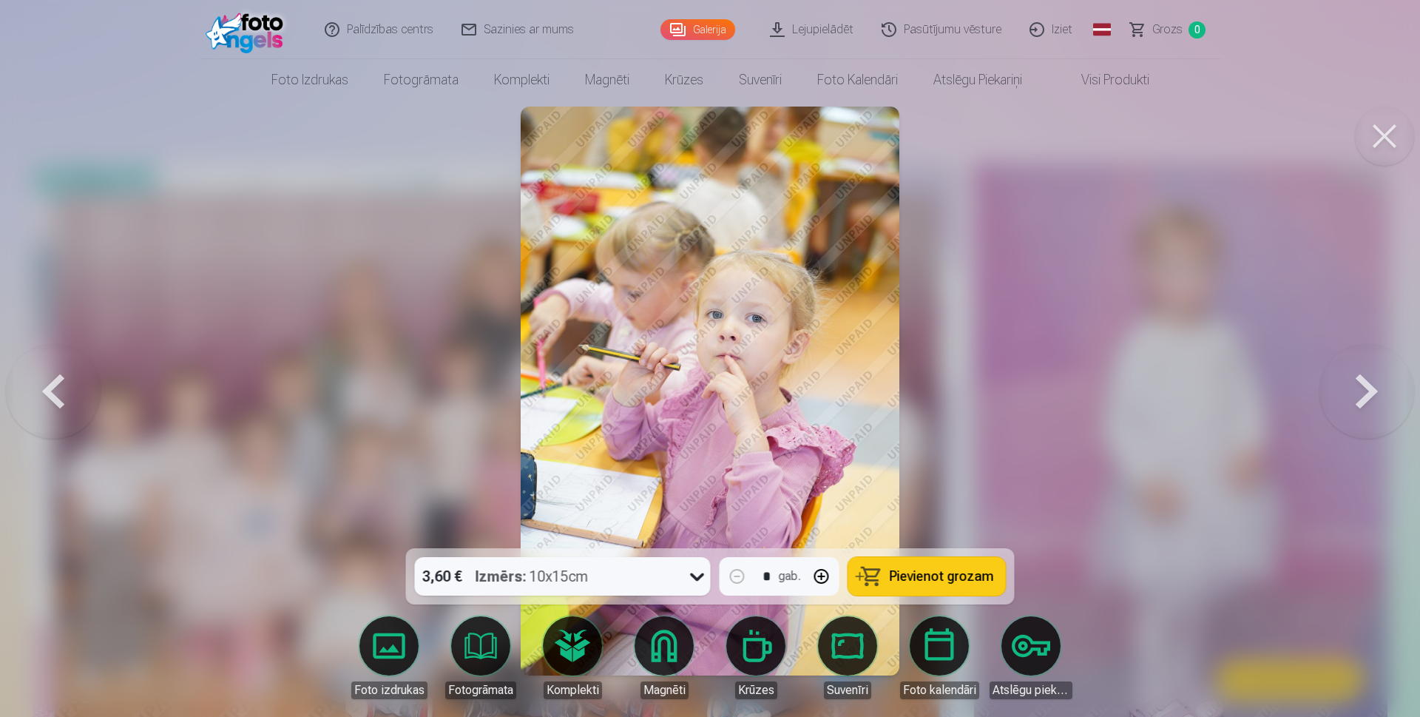
click at [1346, 393] on button at bounding box center [1366, 390] width 95 height 285
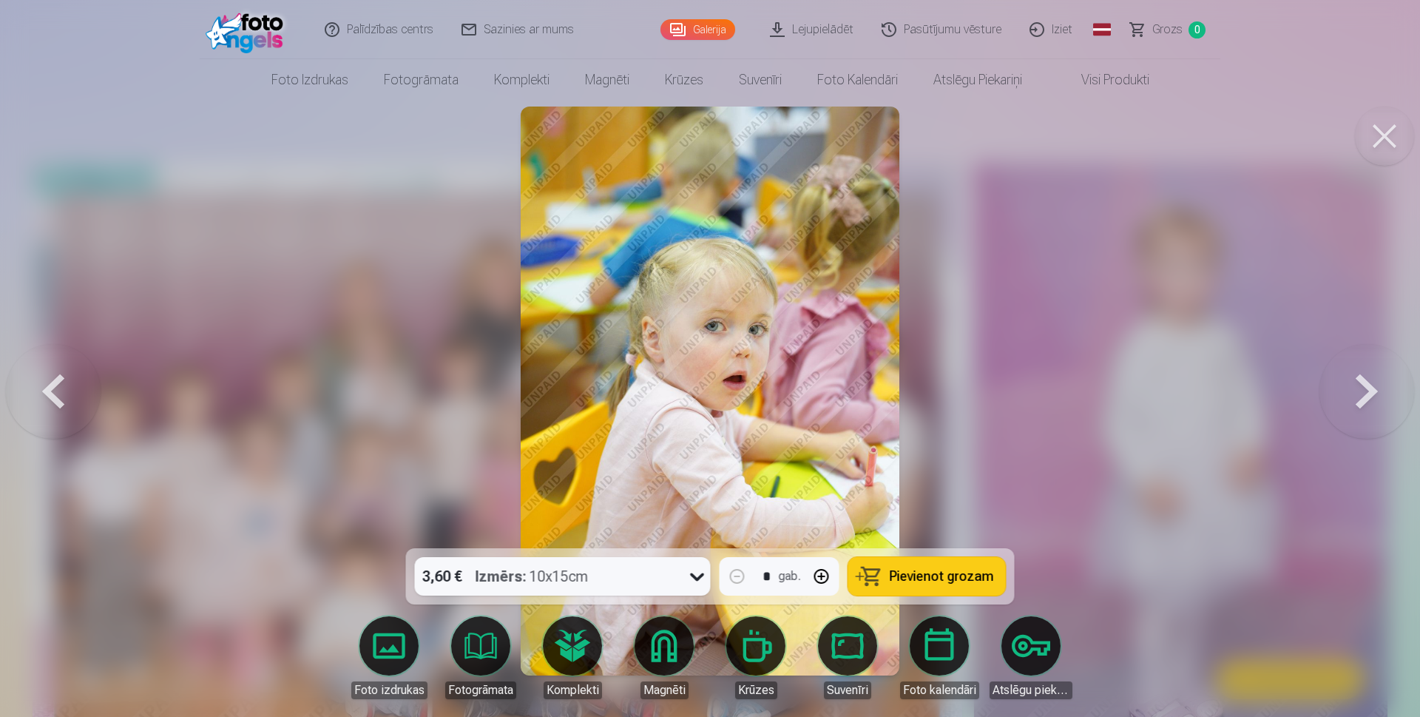
click at [1346, 393] on button at bounding box center [1366, 390] width 95 height 285
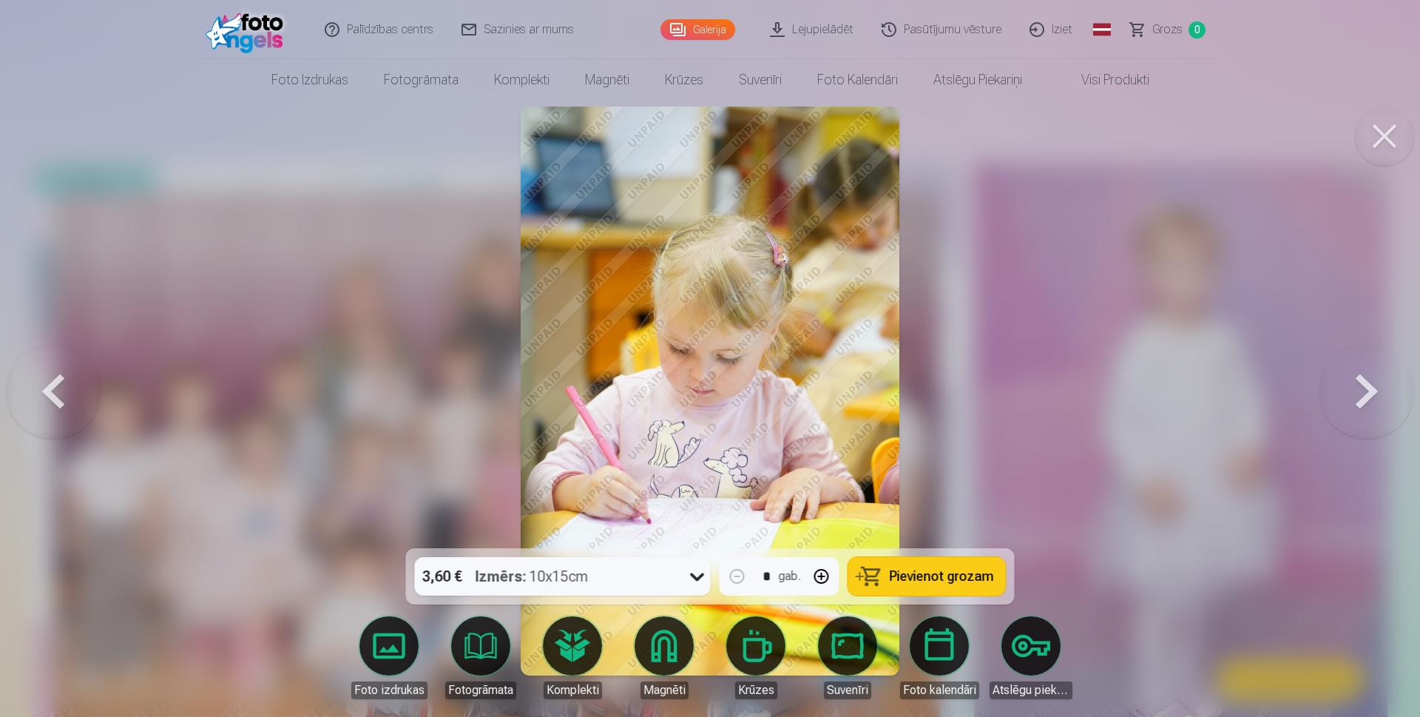
click at [1346, 393] on button at bounding box center [1366, 390] width 95 height 285
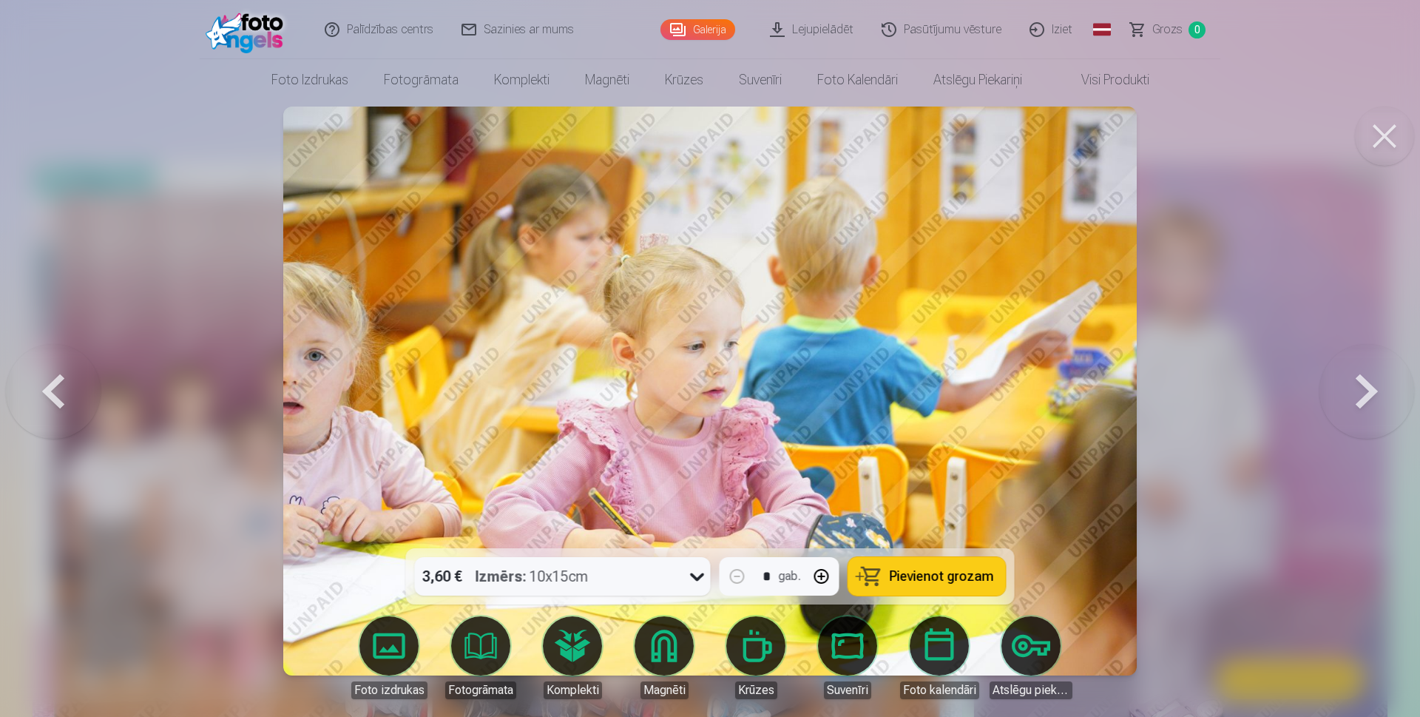
click at [1346, 393] on button at bounding box center [1366, 390] width 95 height 285
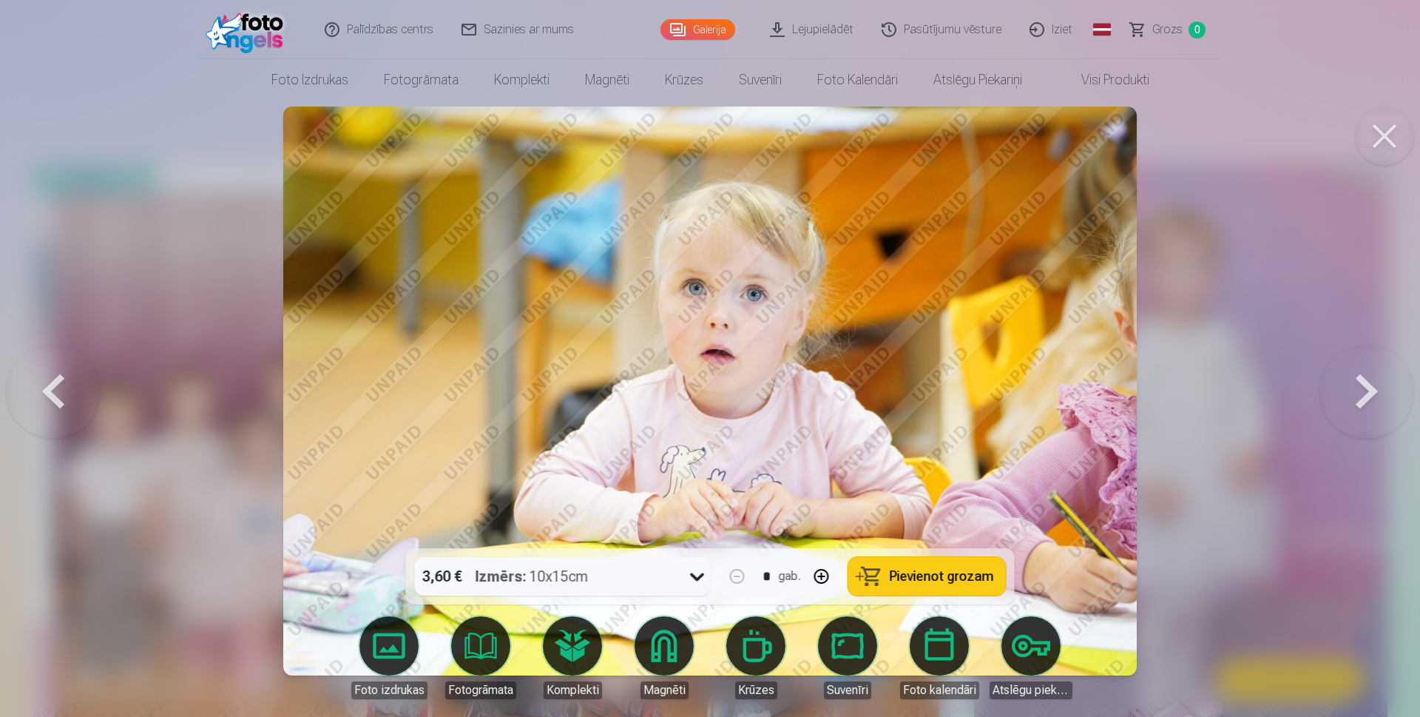
click at [1346, 393] on button at bounding box center [1366, 390] width 95 height 285
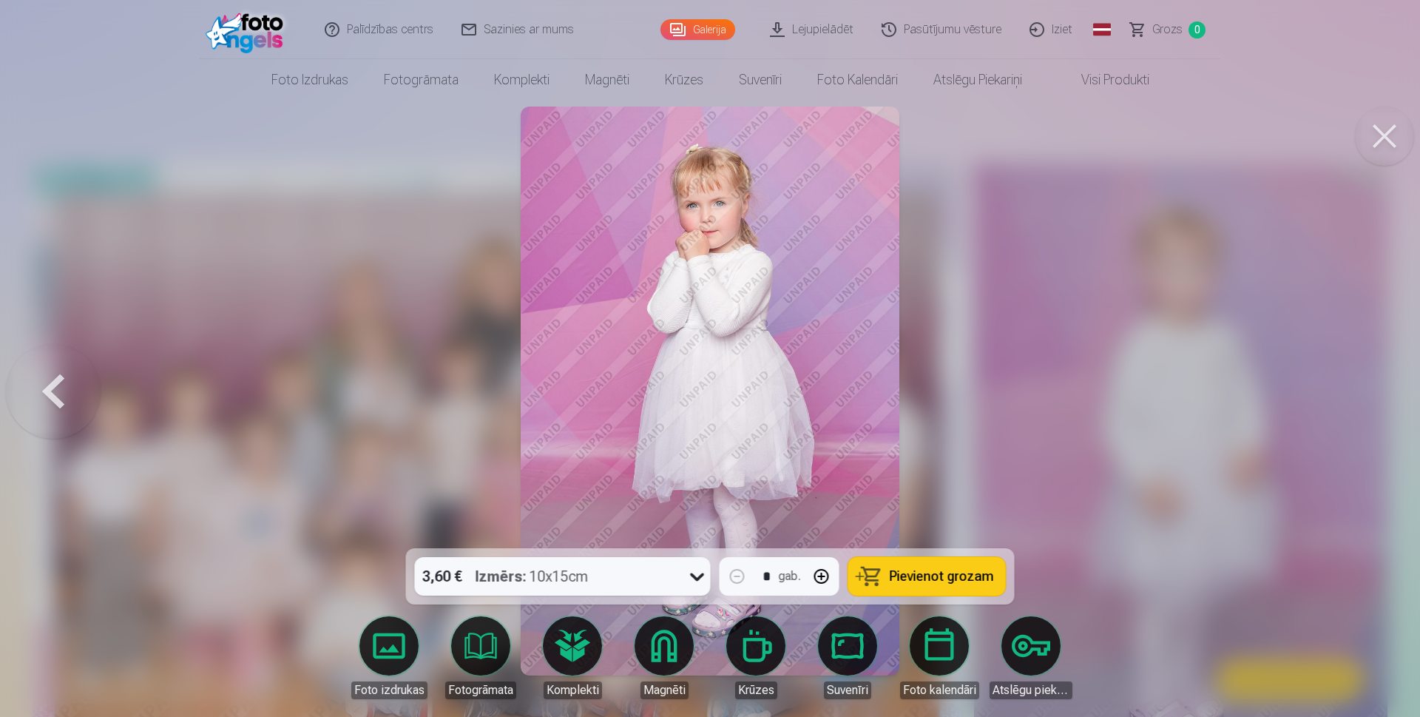
click at [1346, 393] on div at bounding box center [710, 358] width 1420 height 717
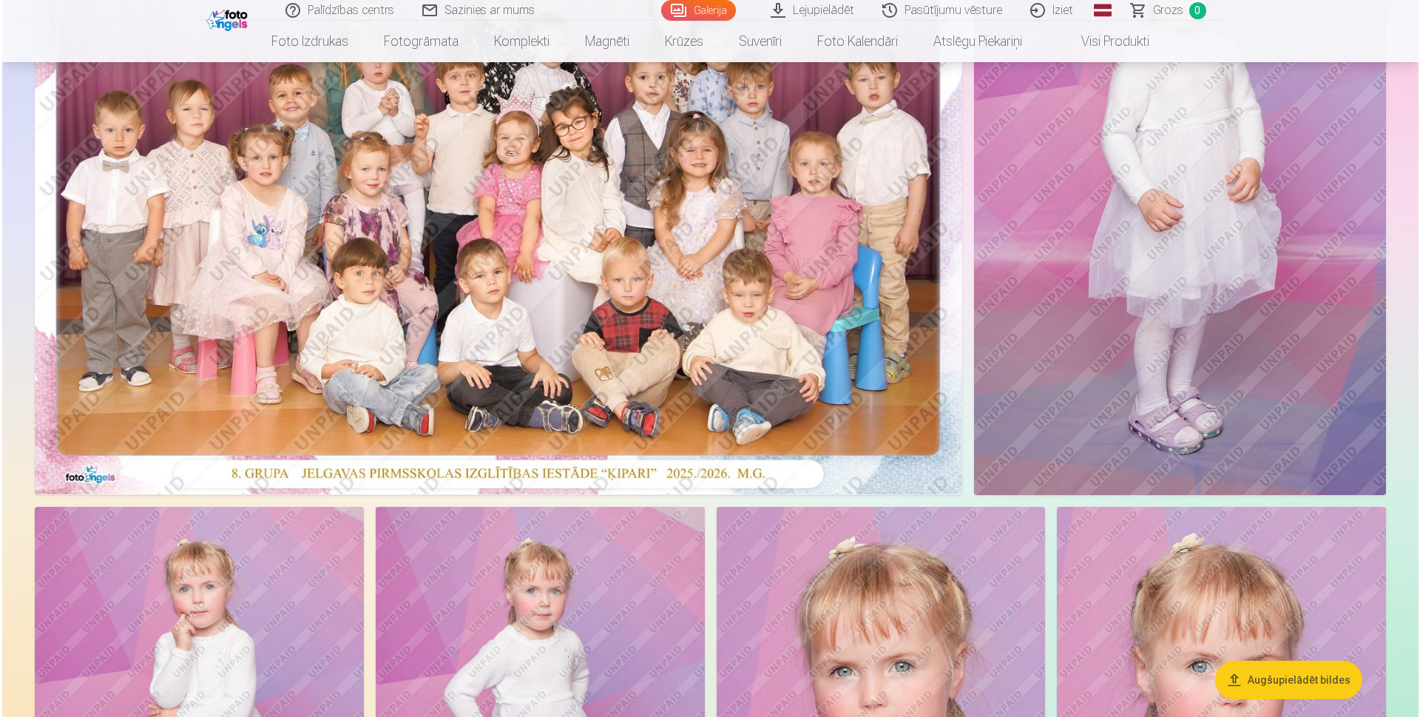
scroll to position [296, 0]
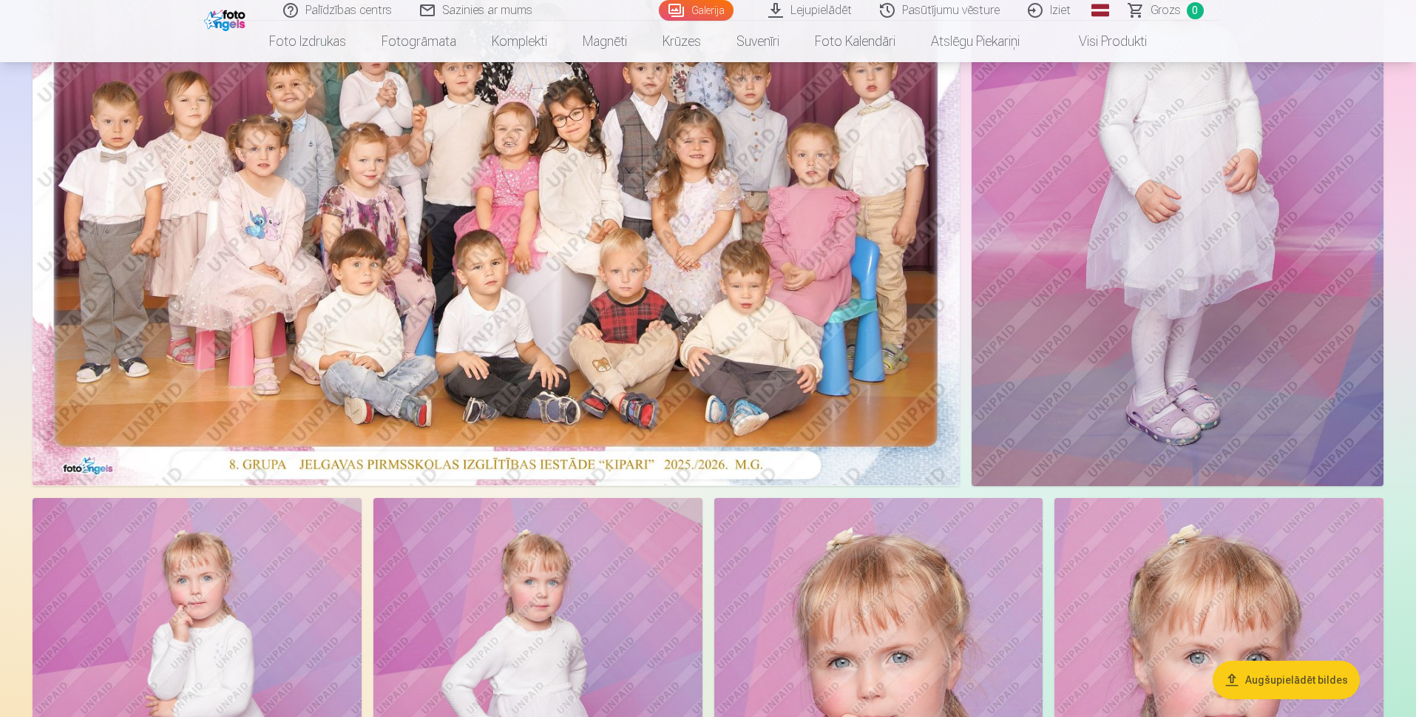
click at [1145, 302] on img at bounding box center [1178, 176] width 413 height 619
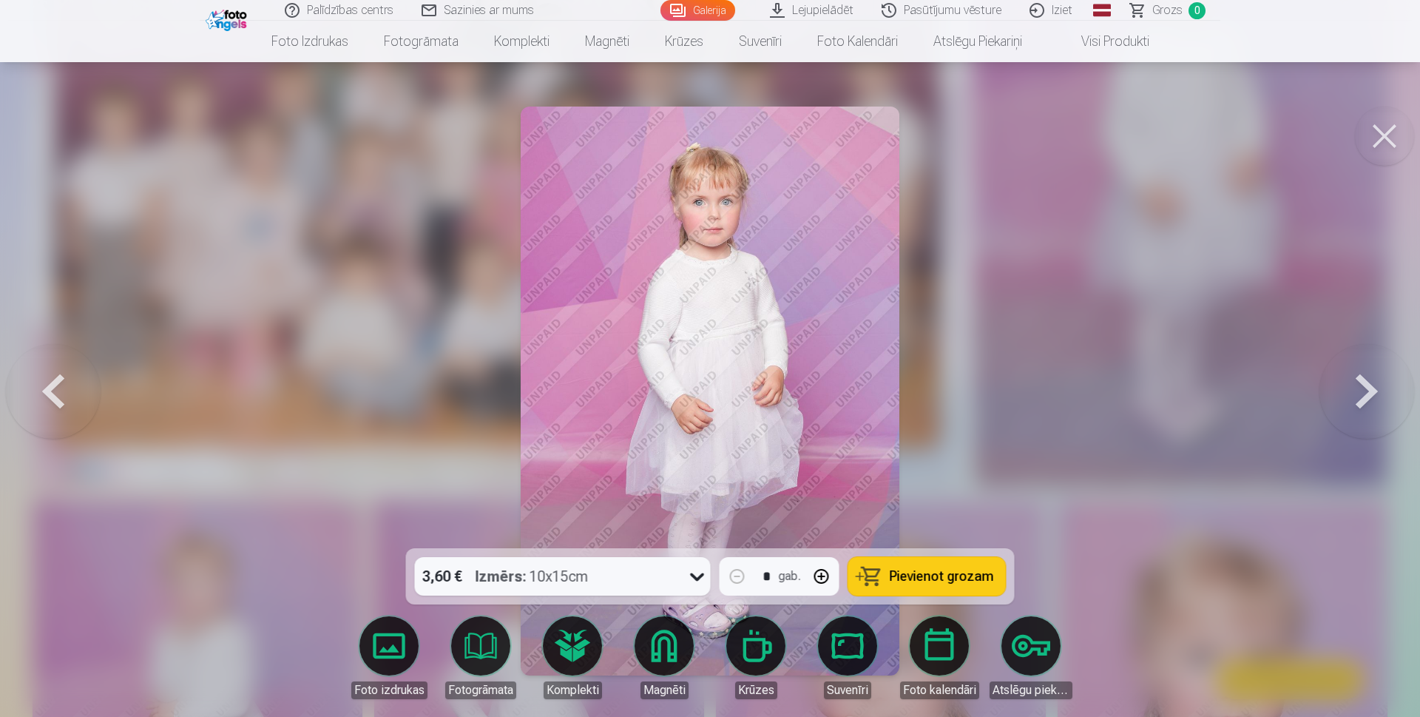
click at [1347, 399] on button at bounding box center [1366, 390] width 95 height 285
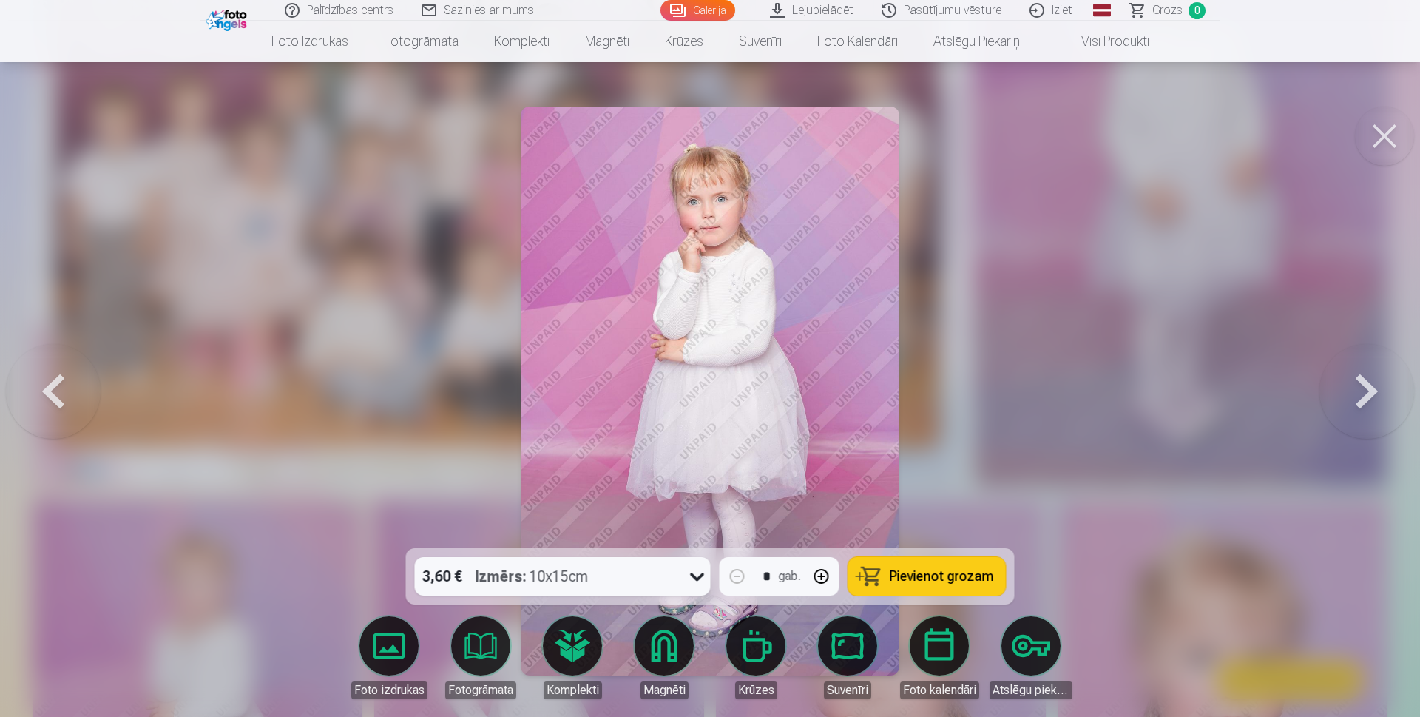
click at [1347, 399] on button at bounding box center [1366, 390] width 95 height 285
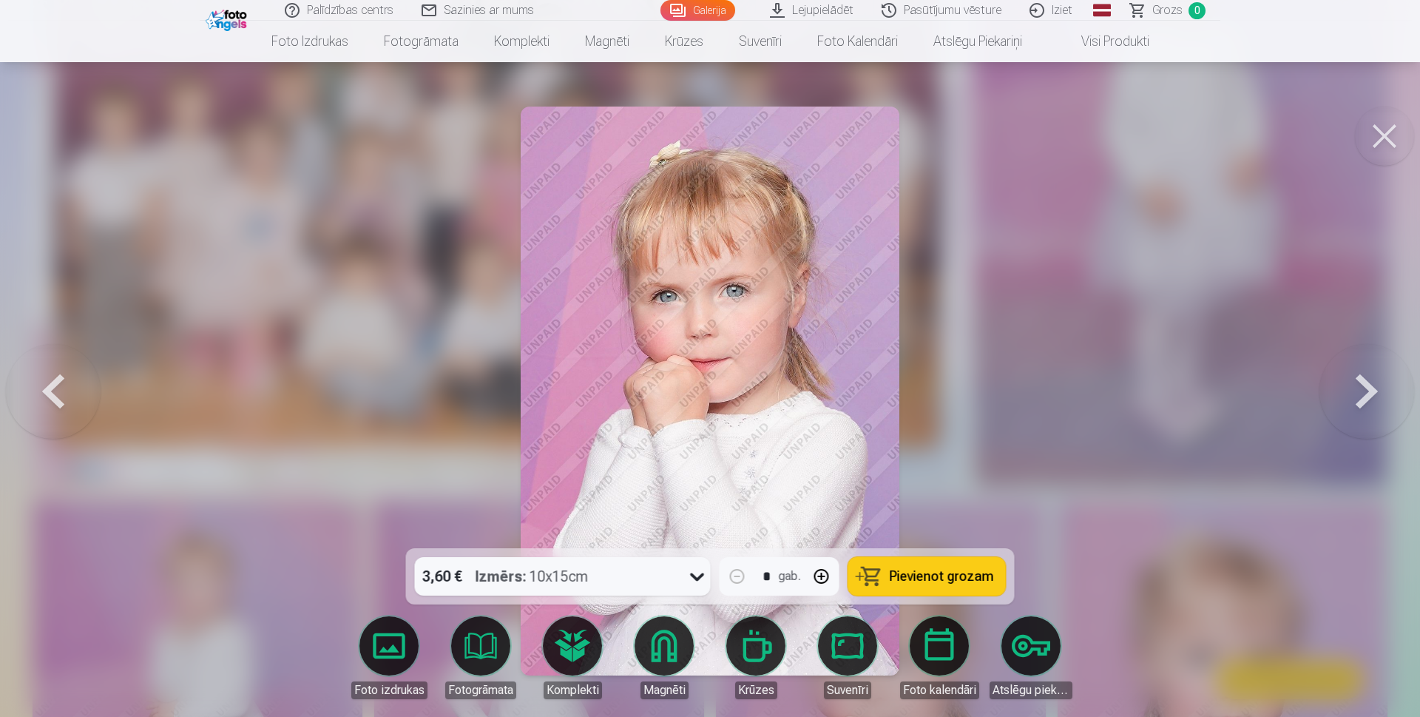
click at [1344, 395] on button at bounding box center [1366, 390] width 95 height 285
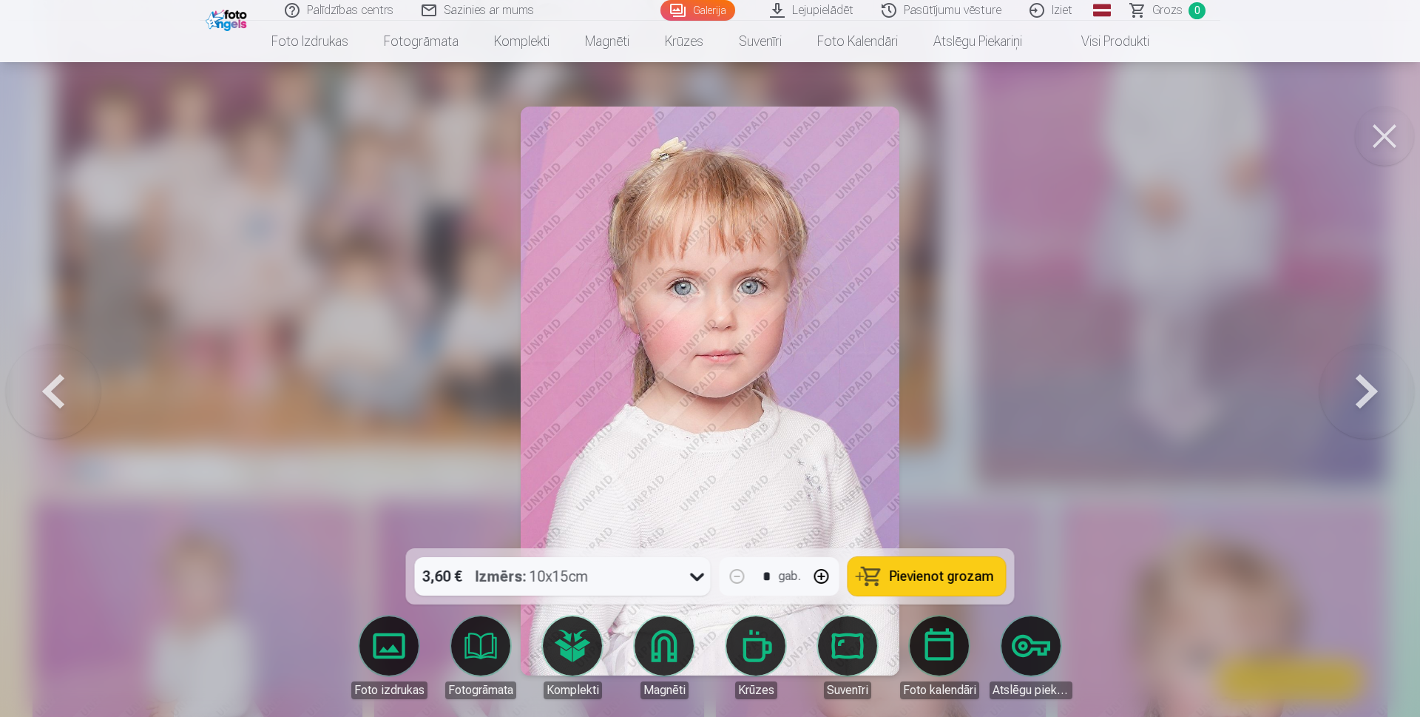
click at [1344, 395] on button at bounding box center [1366, 390] width 95 height 285
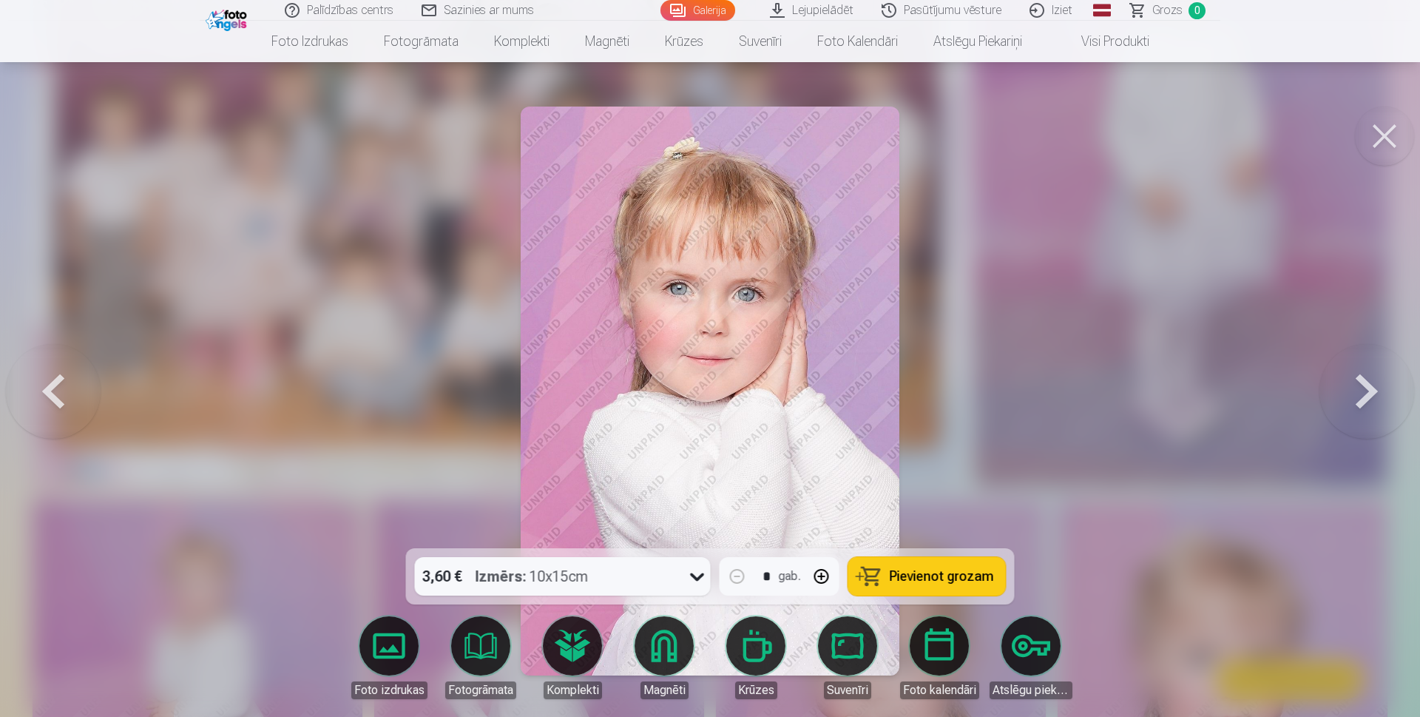
click at [1344, 395] on button at bounding box center [1366, 390] width 95 height 285
